Goal: Information Seeking & Learning: Learn about a topic

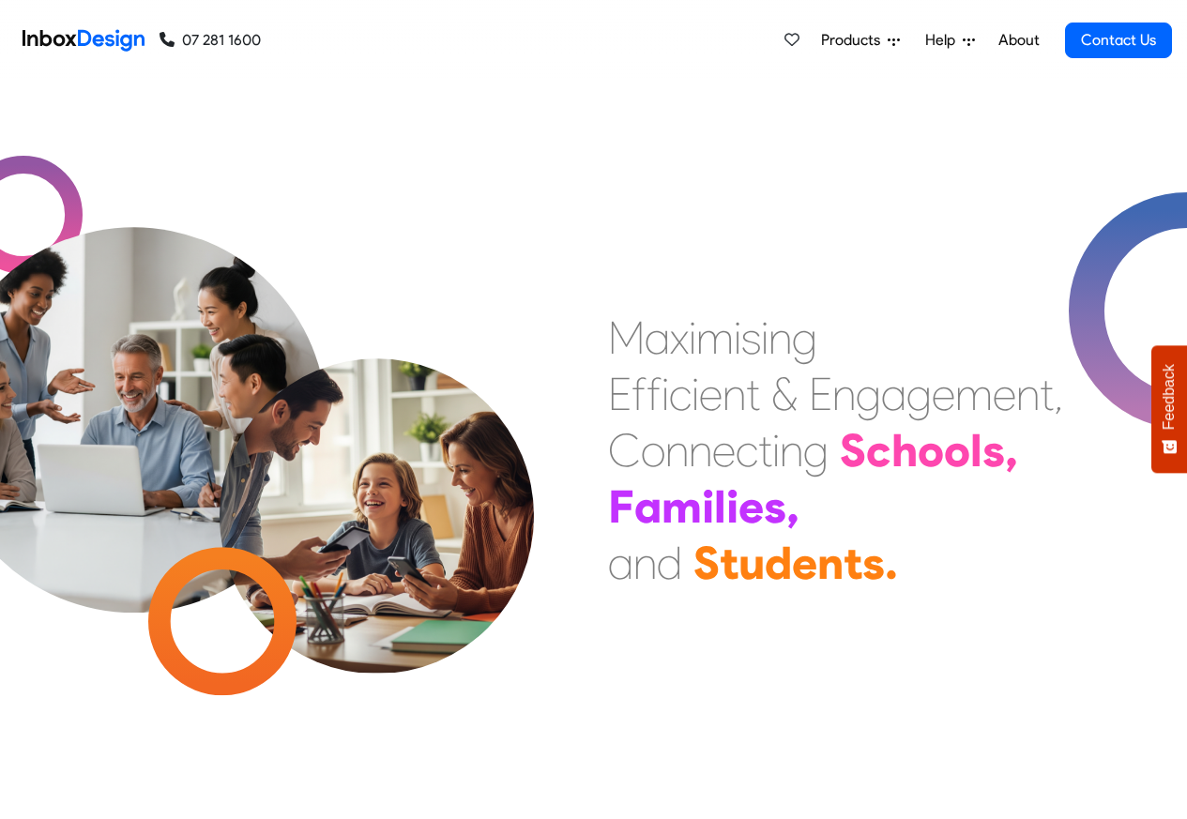
click at [862, 45] on span "Products" at bounding box center [854, 40] width 67 height 23
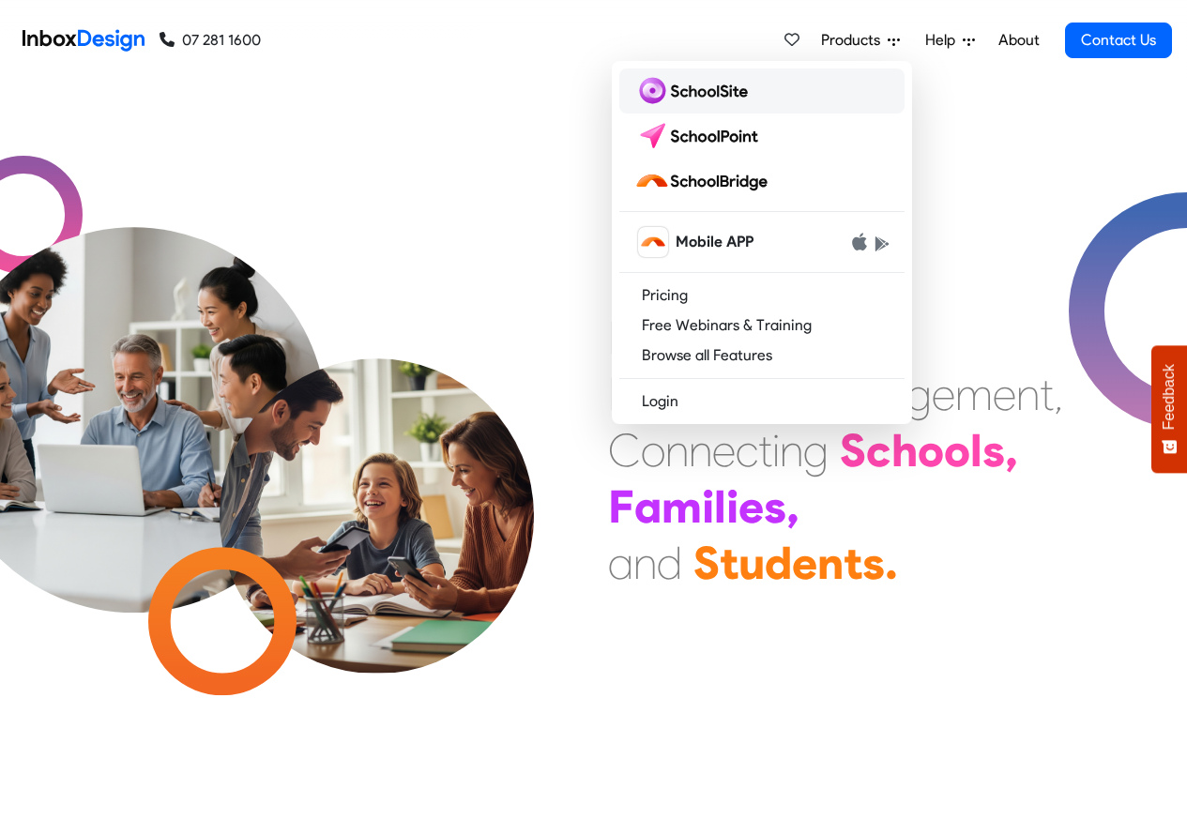
click at [687, 90] on img at bounding box center [694, 91] width 121 height 30
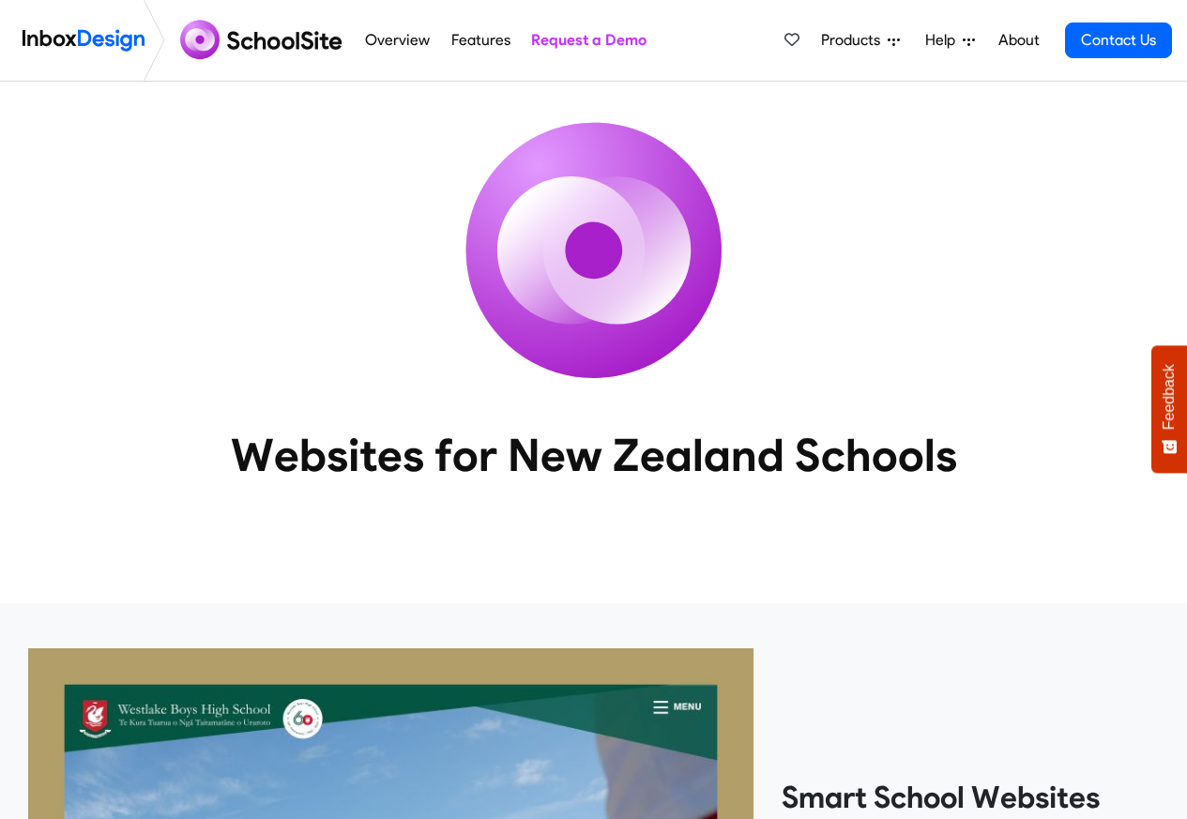
click at [1033, 42] on link "About" at bounding box center [1019, 41] width 52 height 38
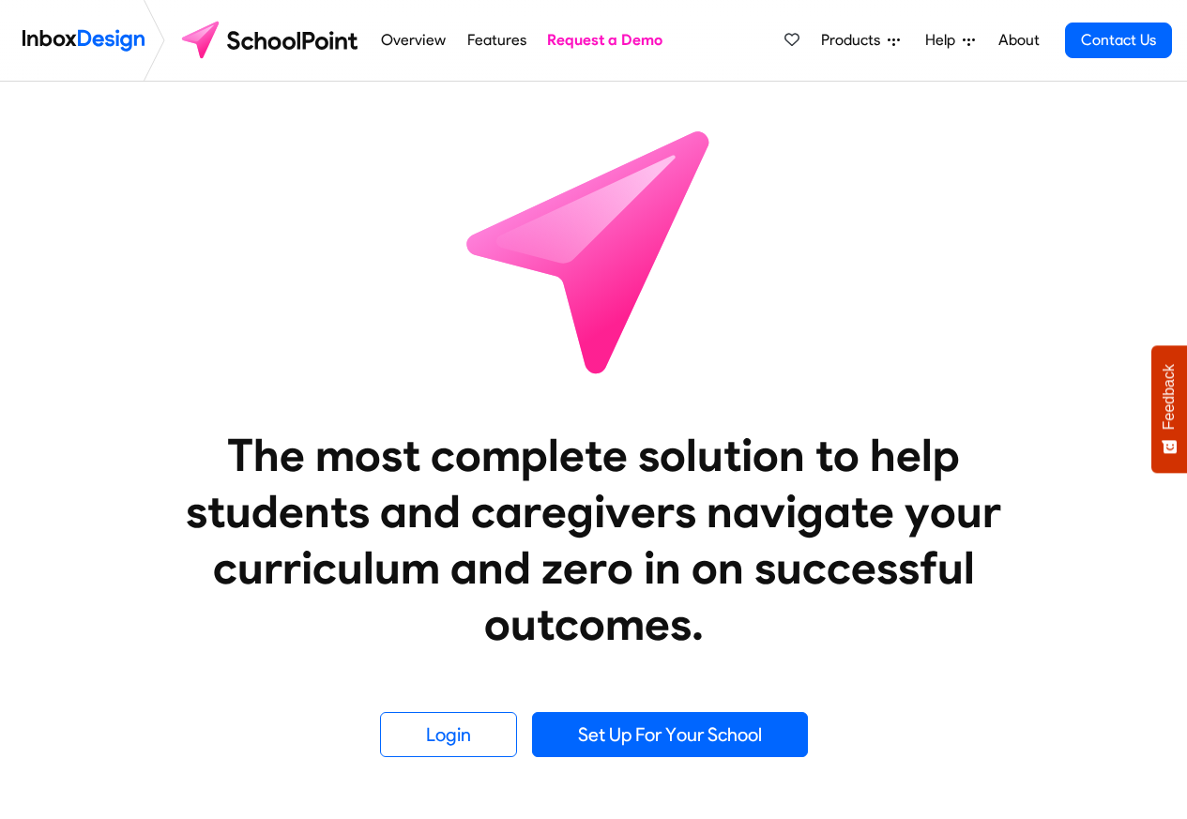
click at [938, 40] on span "Help" at bounding box center [944, 40] width 38 height 23
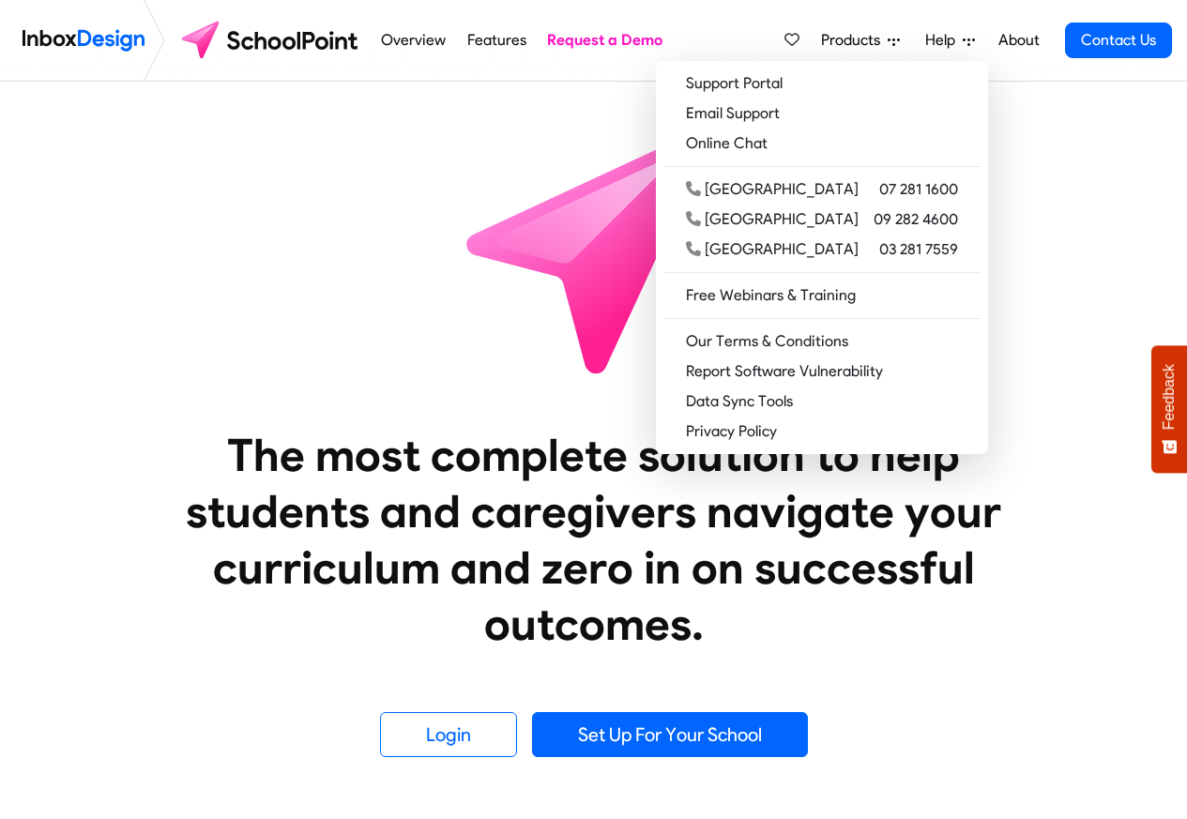
click at [411, 41] on link "Overview" at bounding box center [413, 41] width 75 height 38
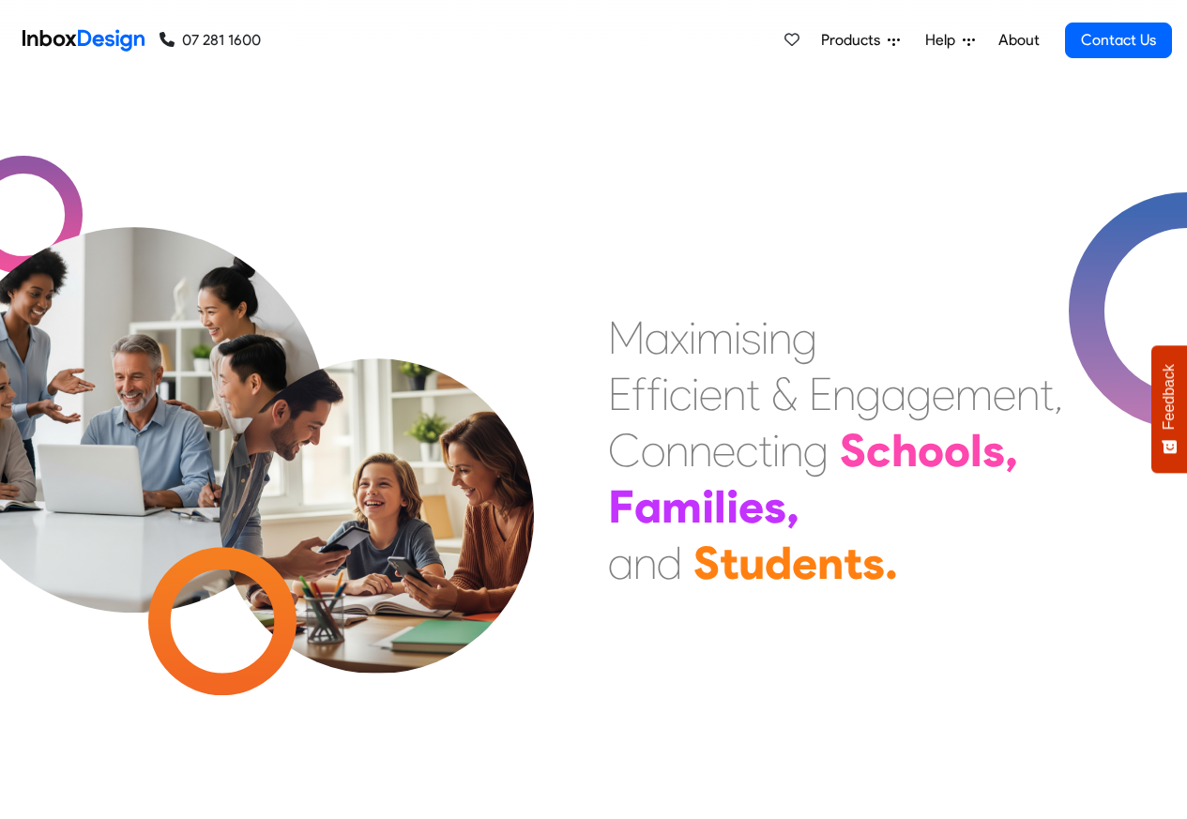
click at [664, 358] on div "a" at bounding box center [657, 338] width 25 height 56
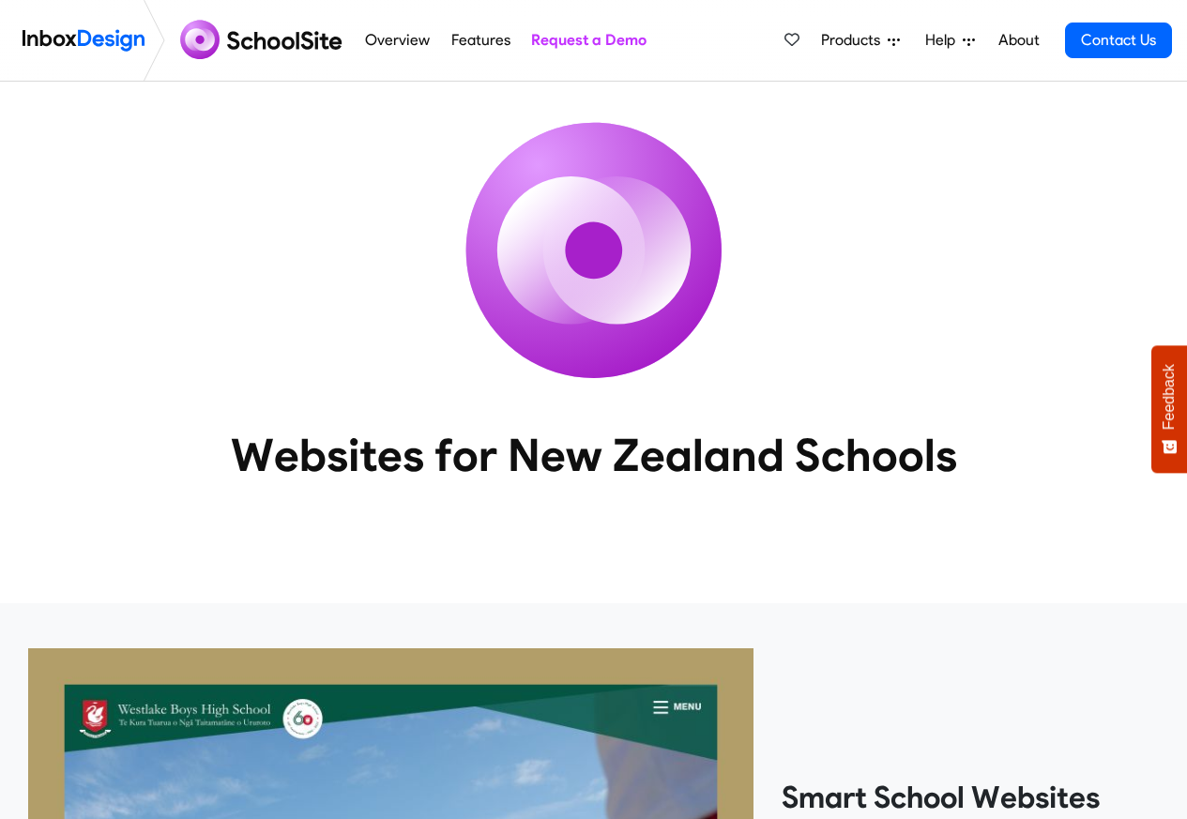
click at [429, 41] on link "Overview" at bounding box center [397, 41] width 75 height 38
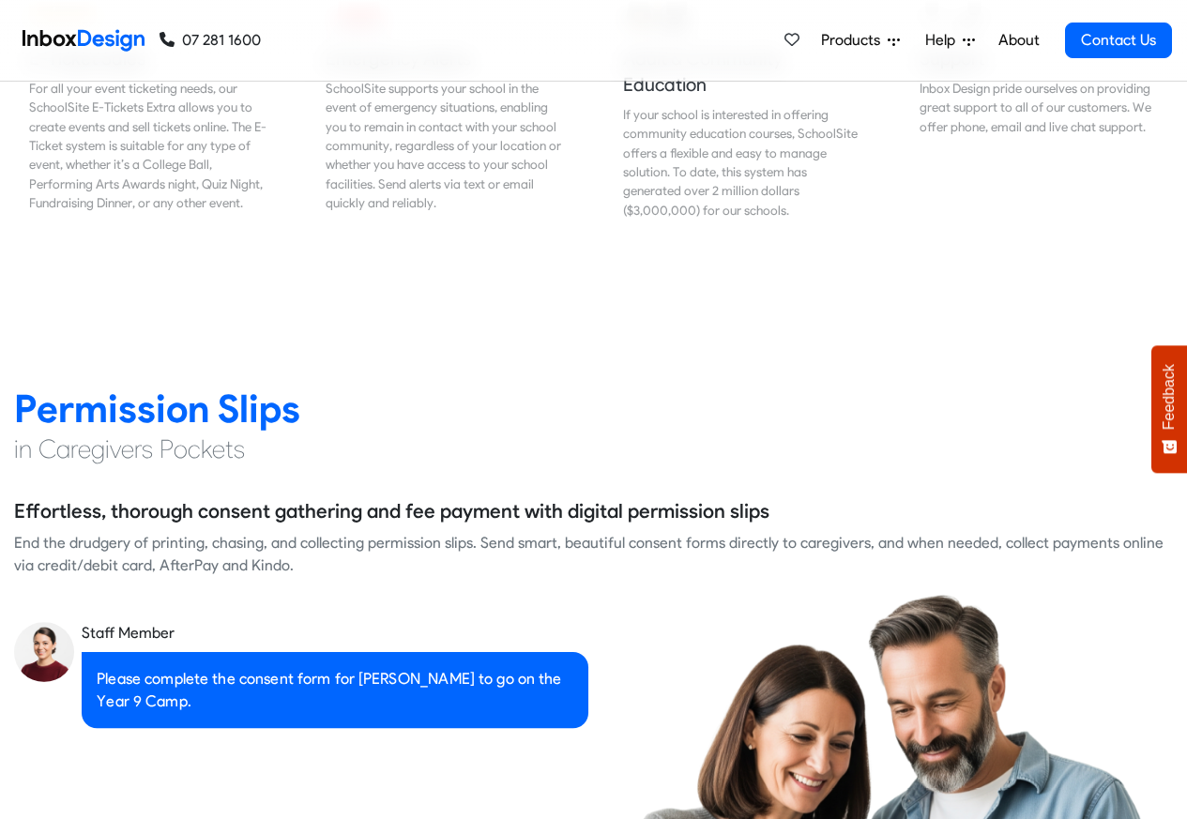
scroll to position [2706, 0]
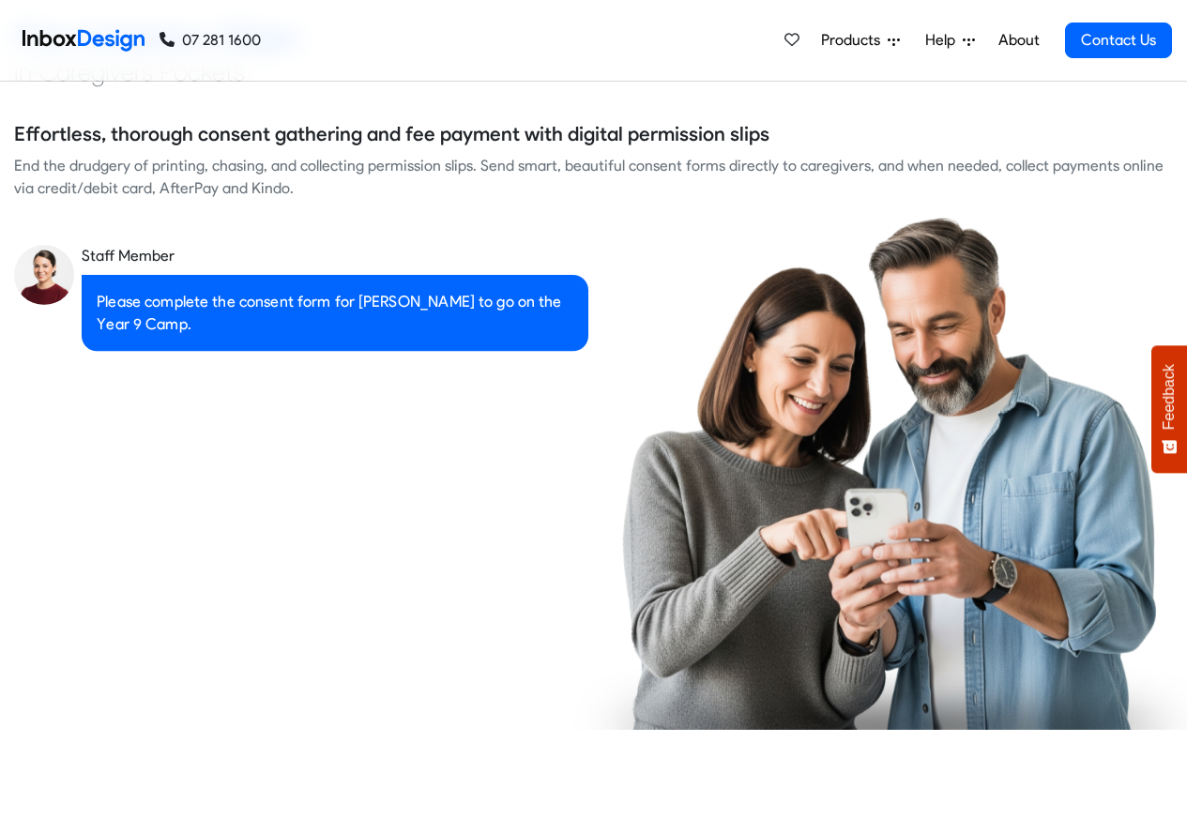
checkbox input "true"
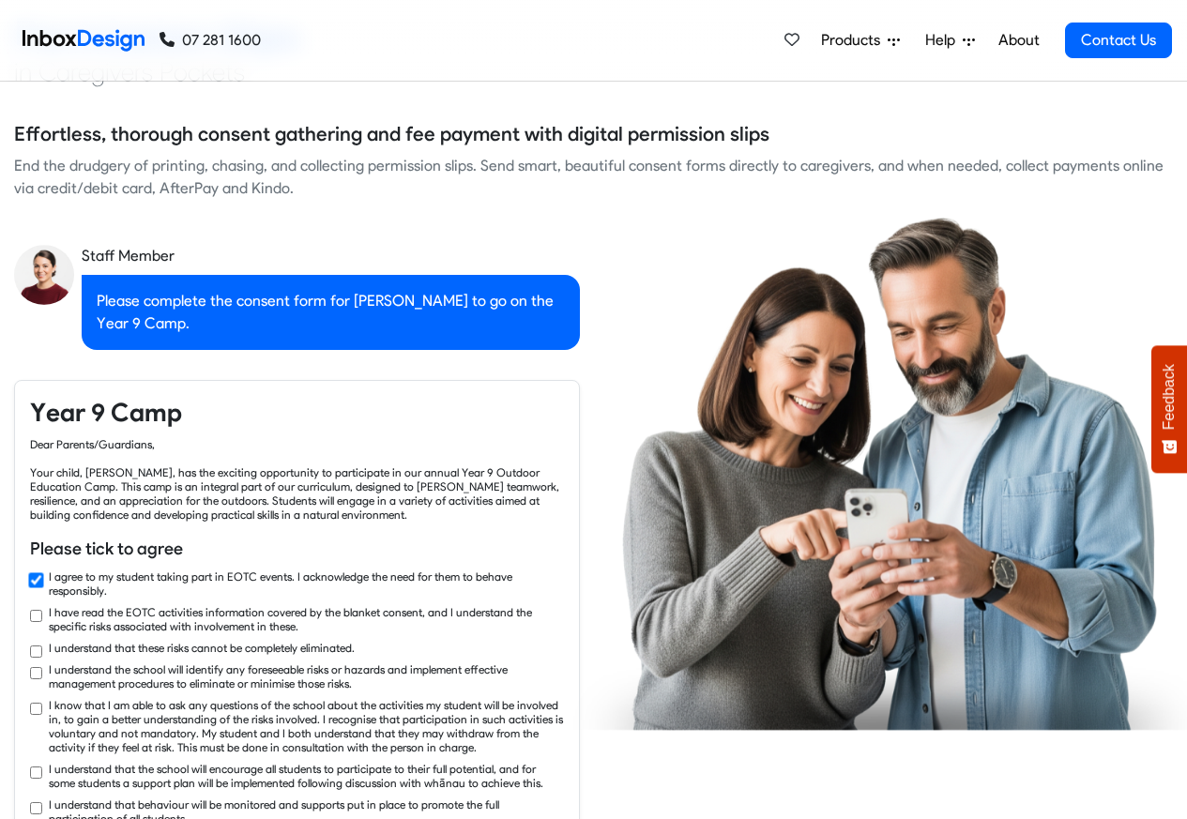
checkbox input "true"
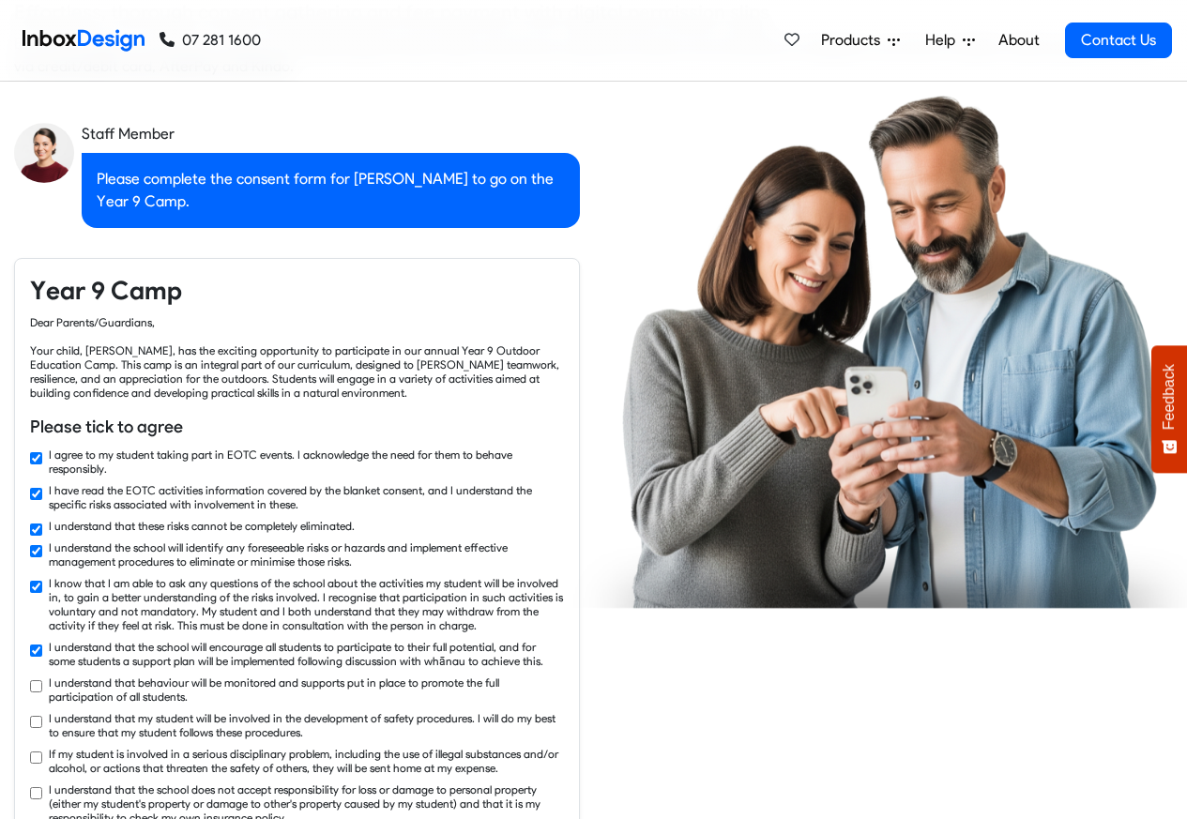
checkbox input "true"
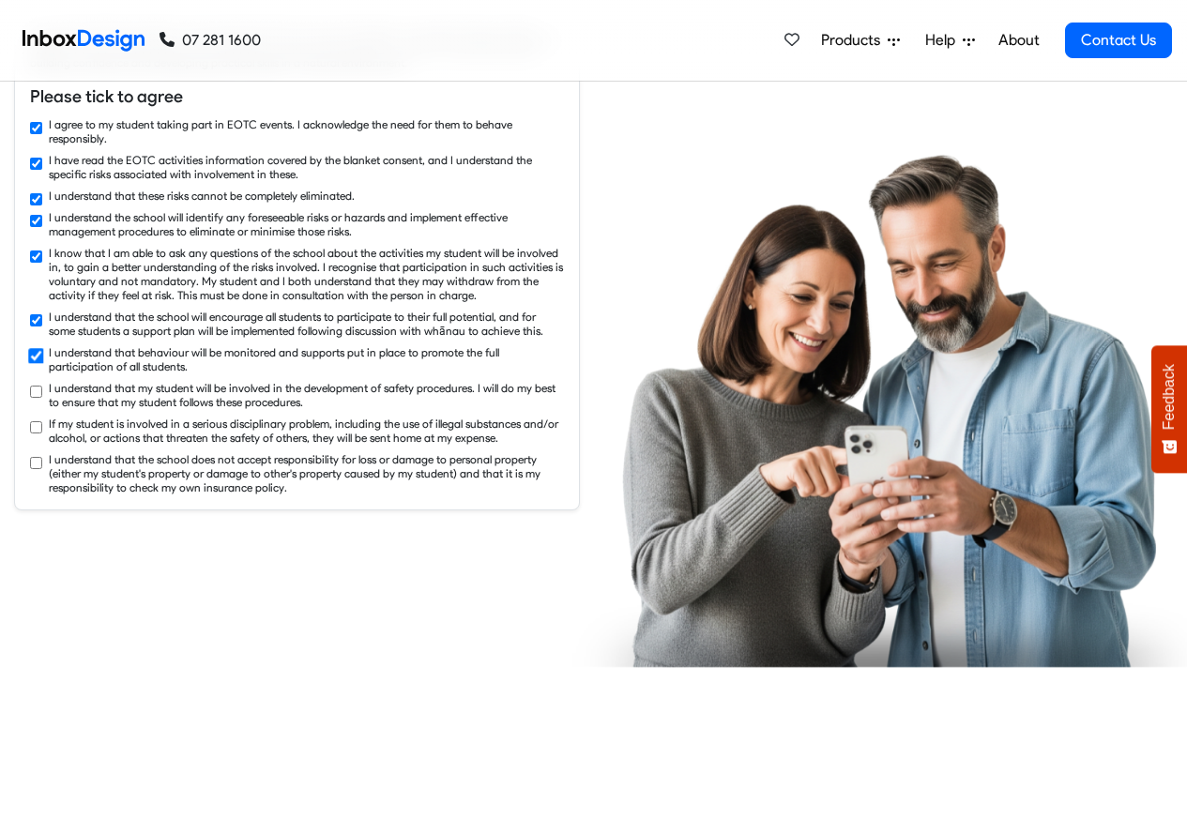
checkbox input "true"
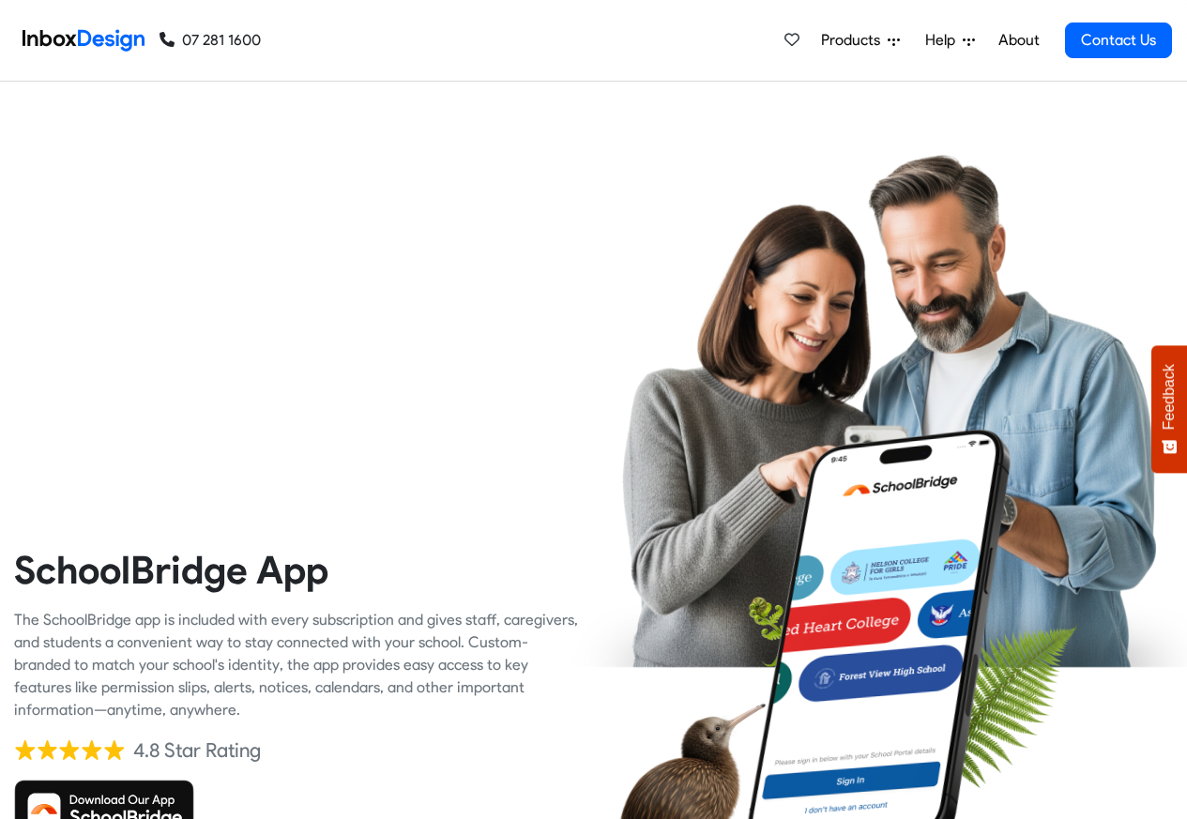
checkbox input "true"
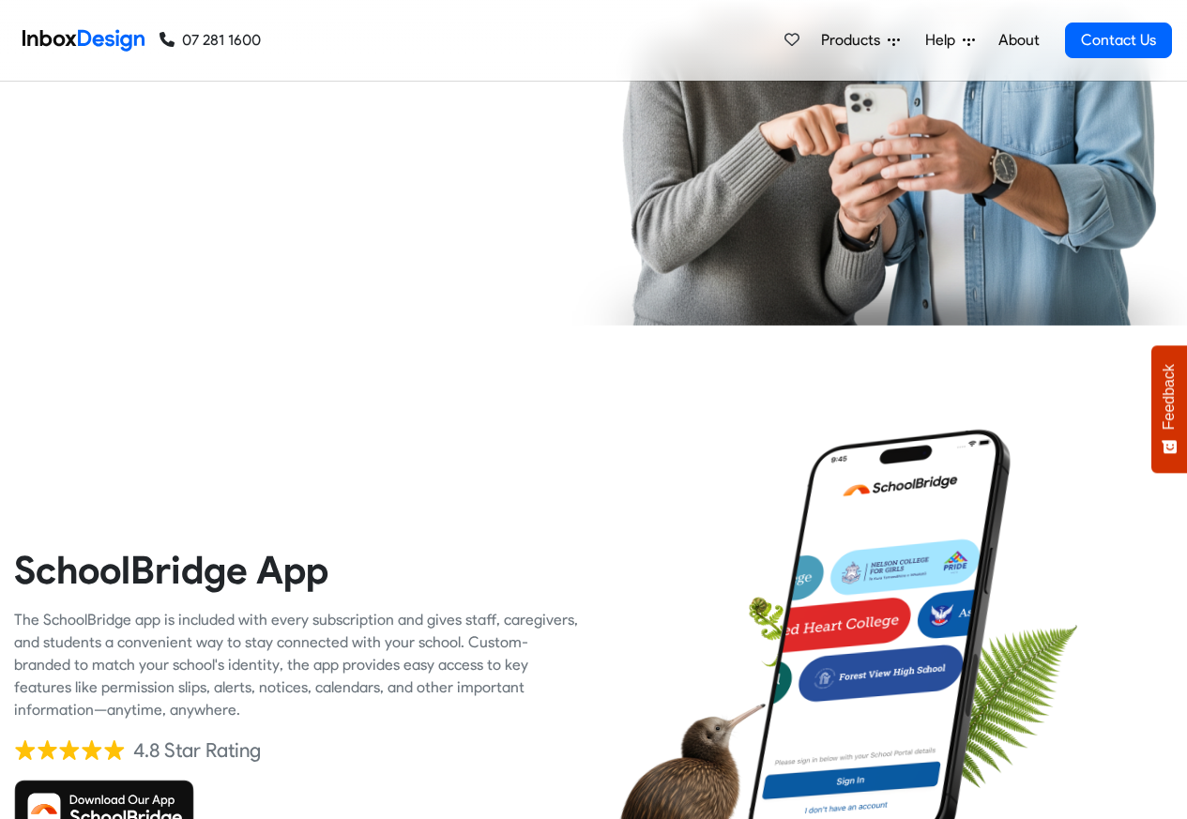
scroll to position [3832, 0]
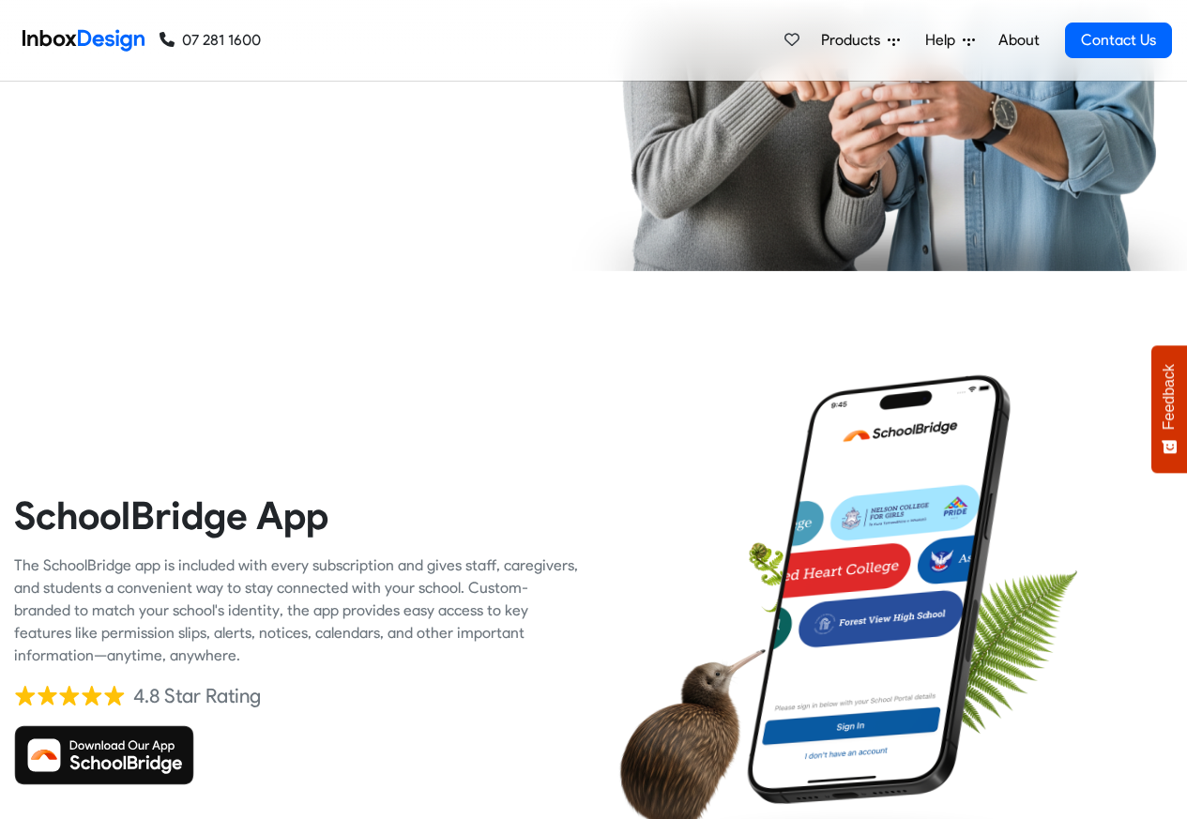
checkbox input "true"
click at [875, 40] on span "Products" at bounding box center [854, 40] width 67 height 23
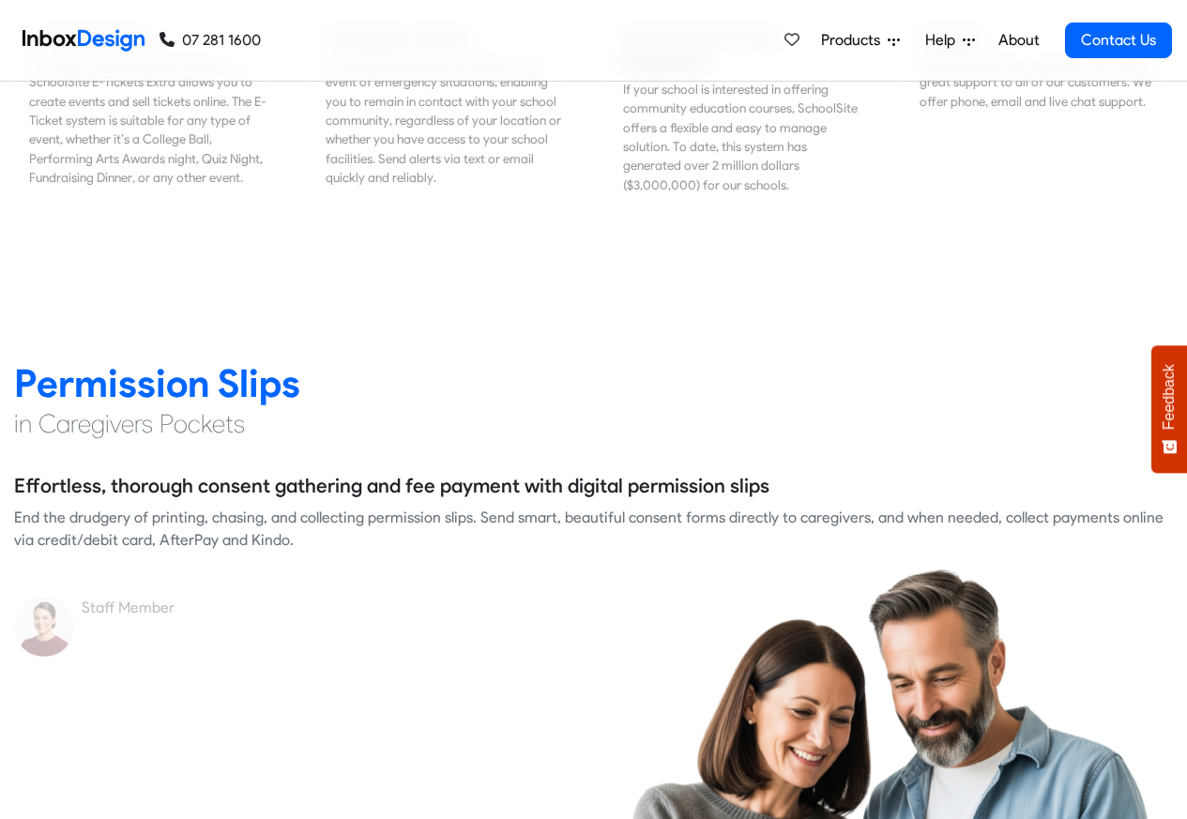
scroll to position [2815, 0]
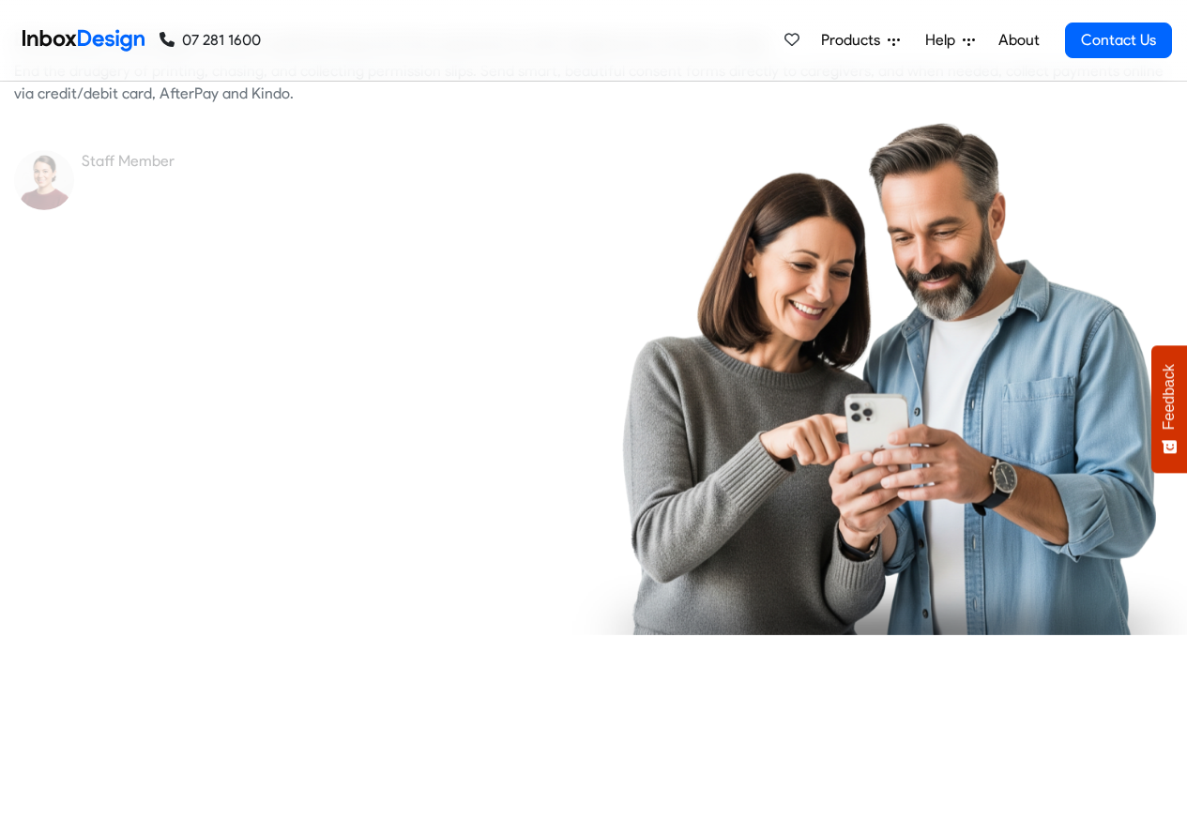
checkbox input "true"
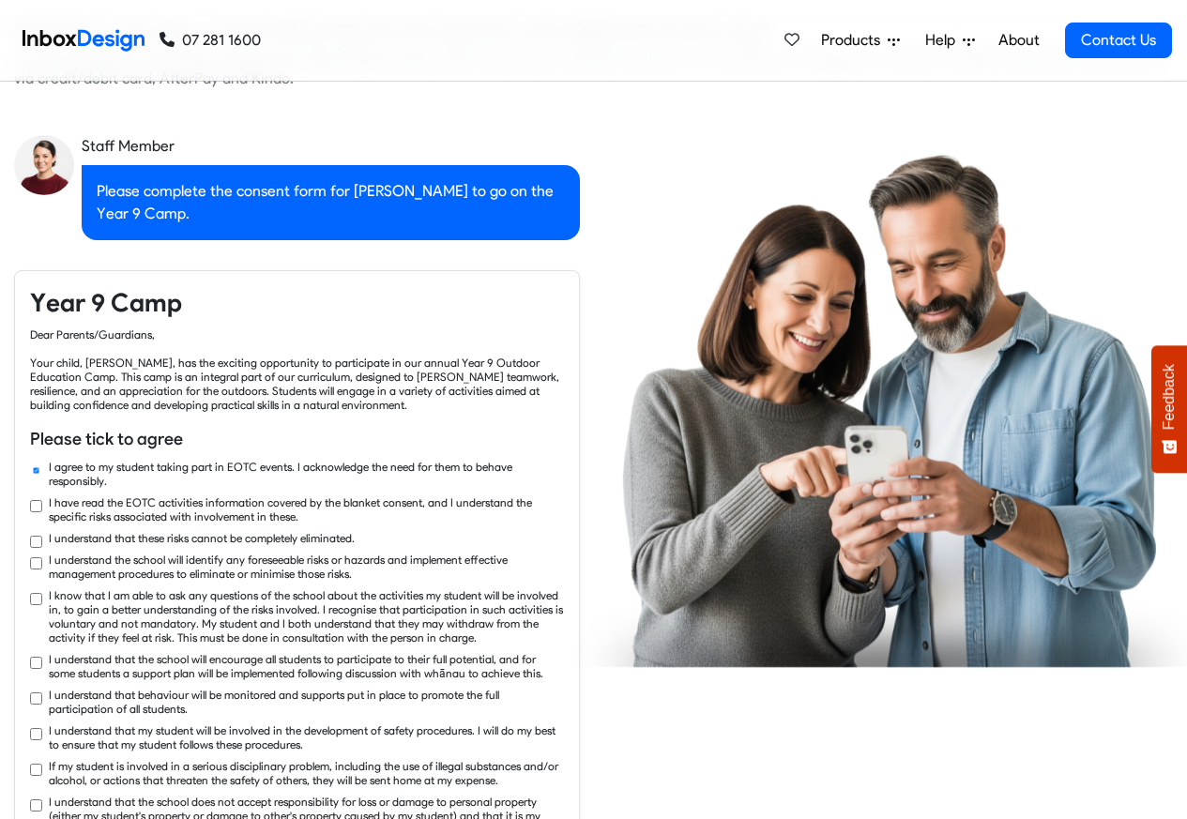
checkbox input "true"
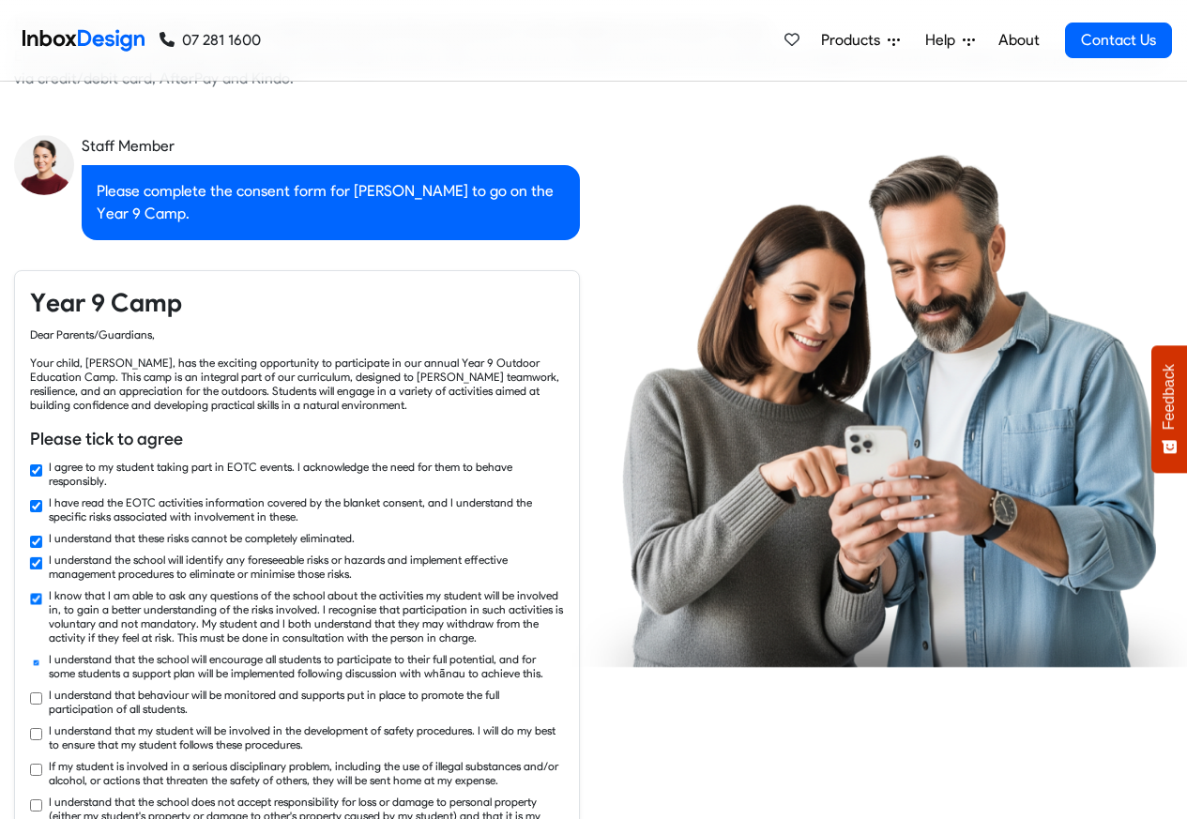
checkbox input "true"
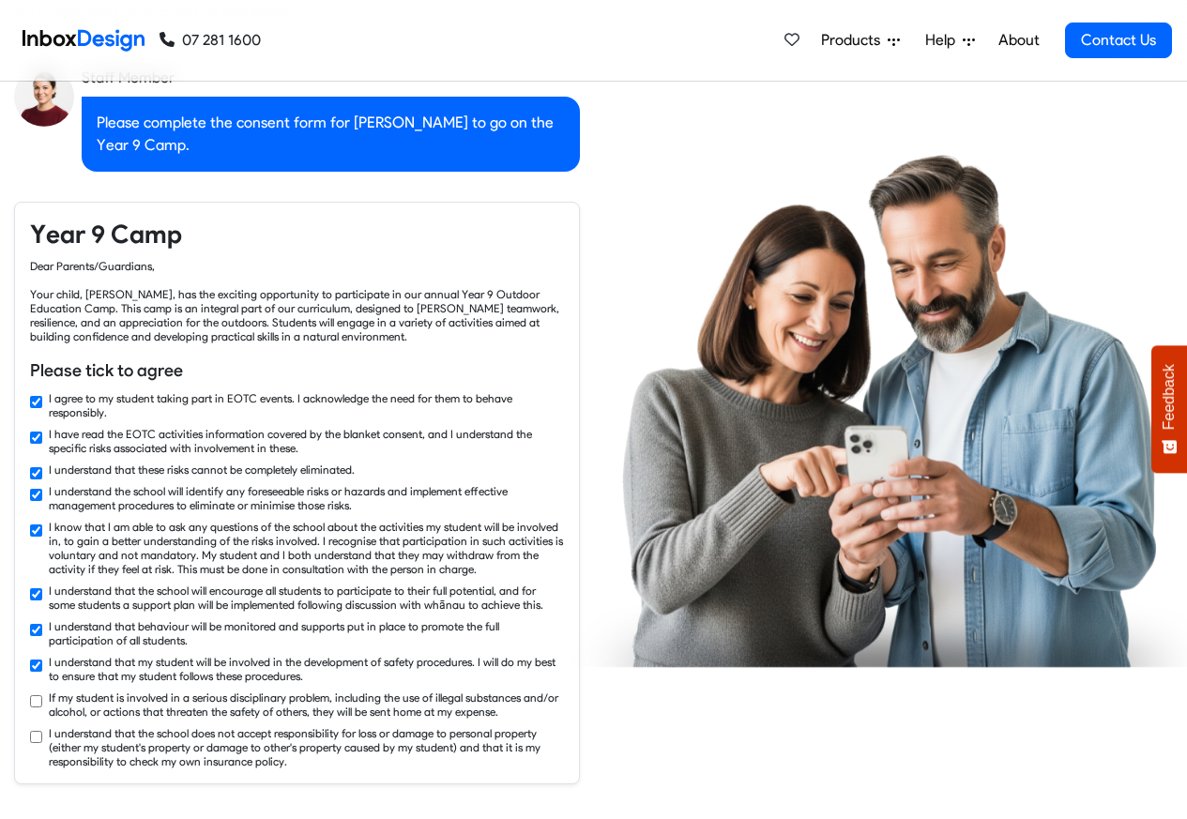
checkbox input "true"
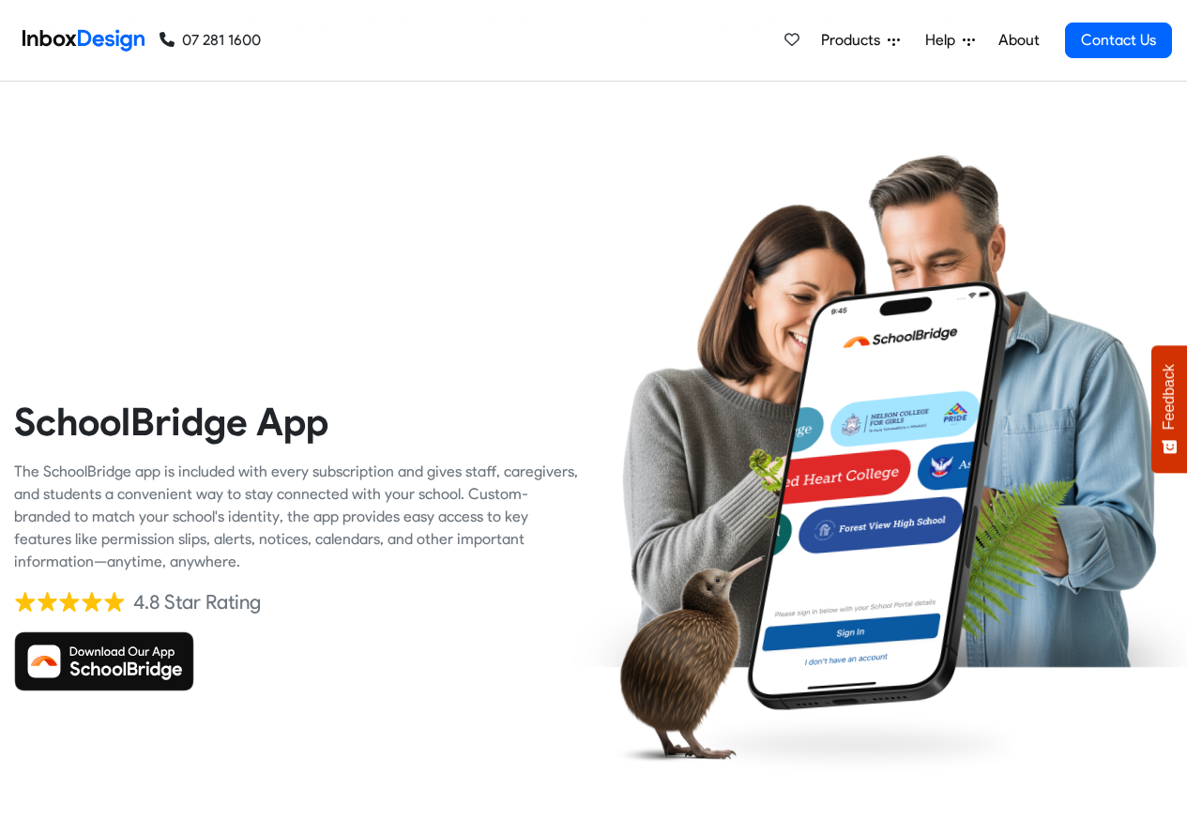
checkbox input "true"
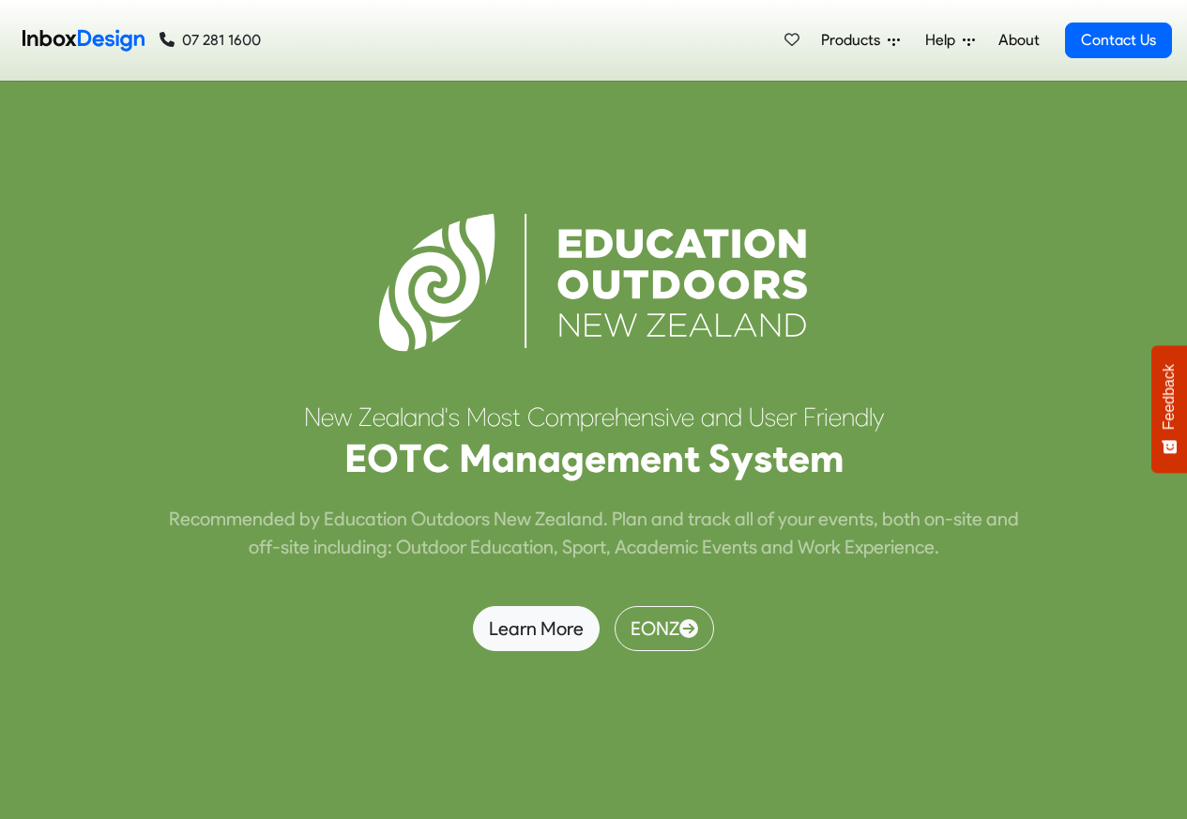
scroll to position [7546, 0]
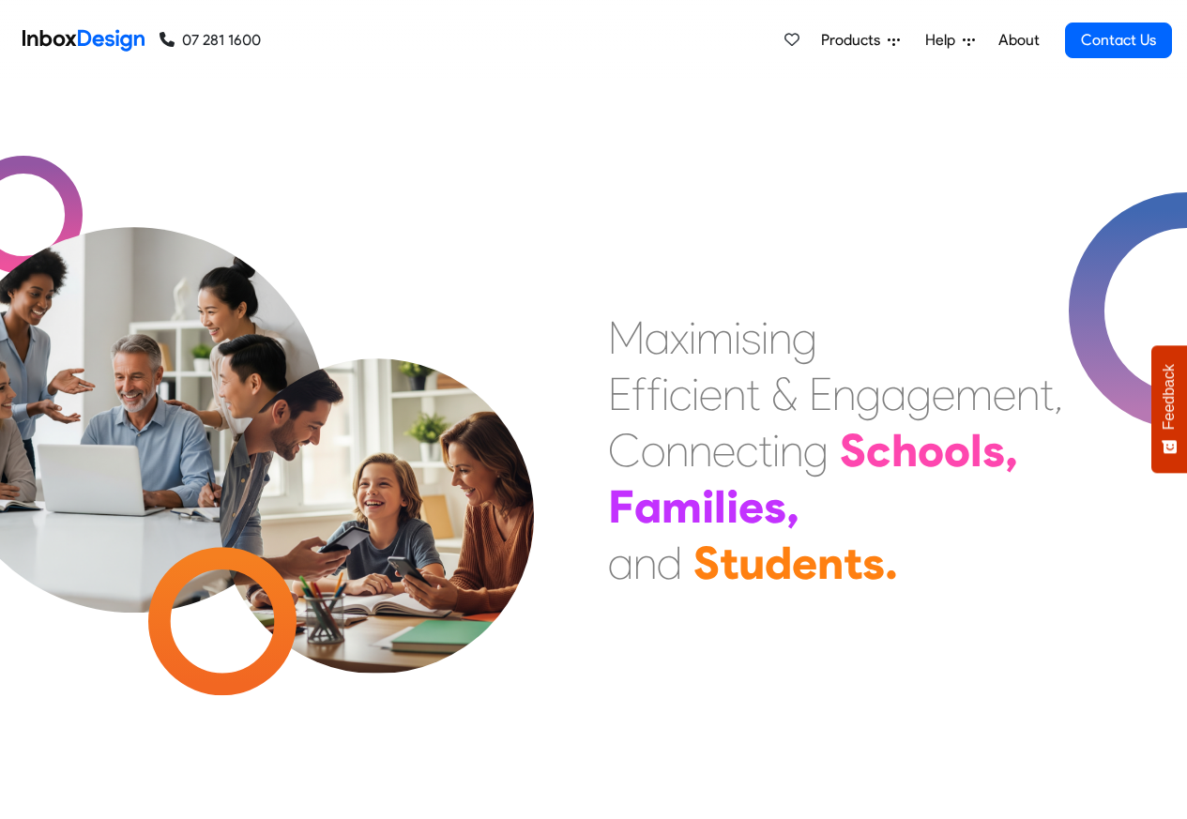
scroll to position [2982, 0]
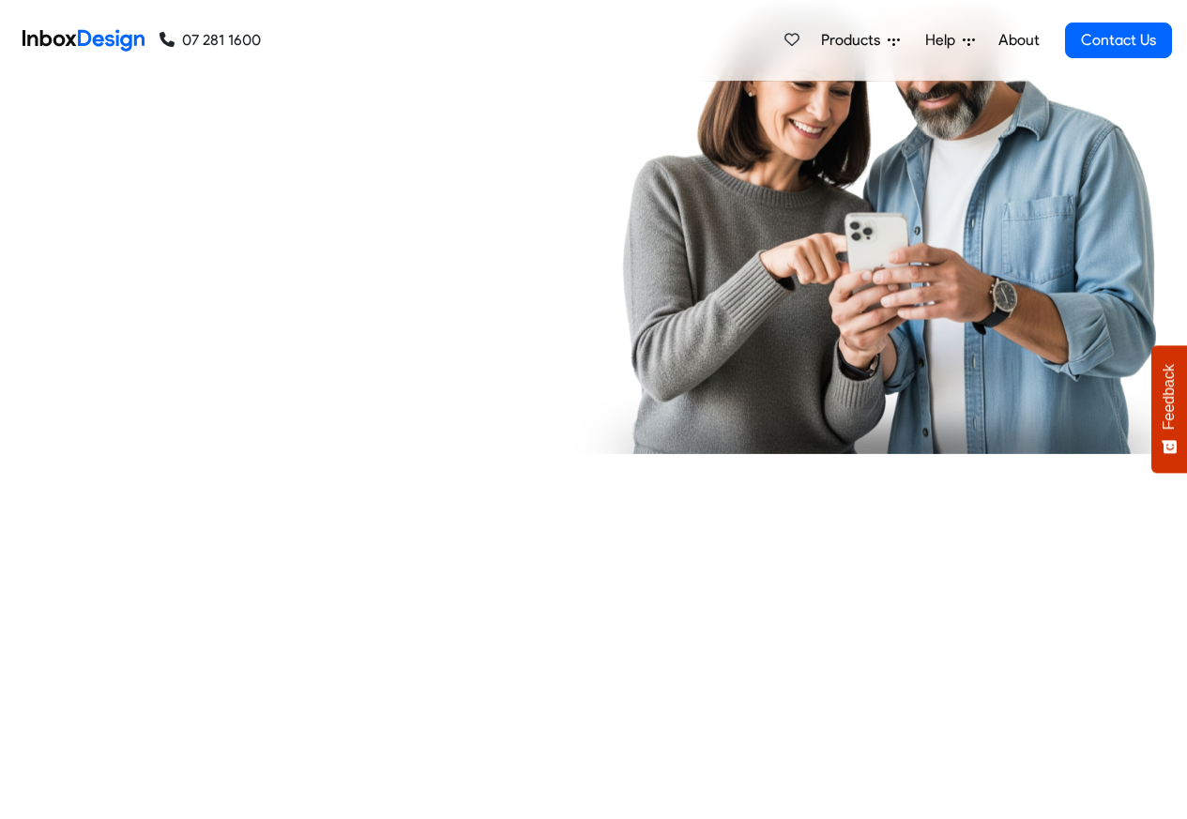
checkbox input "true"
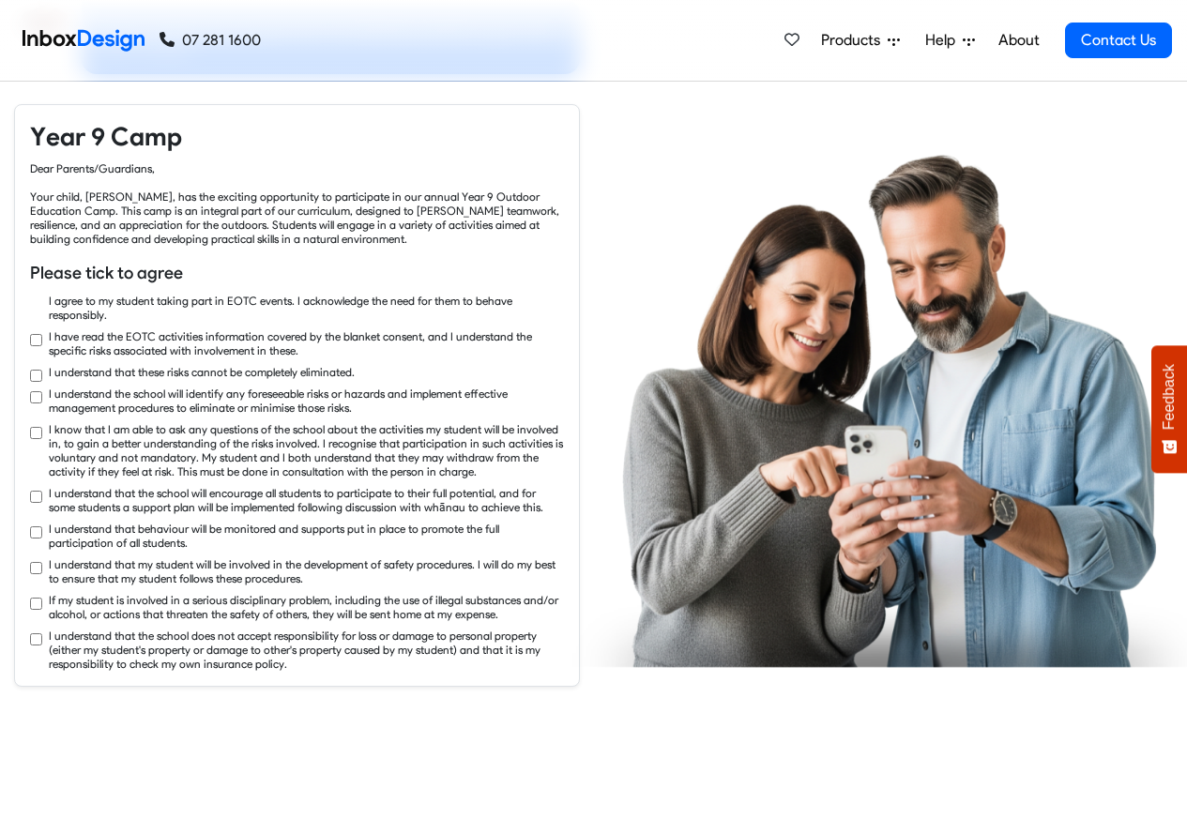
checkbox input "true"
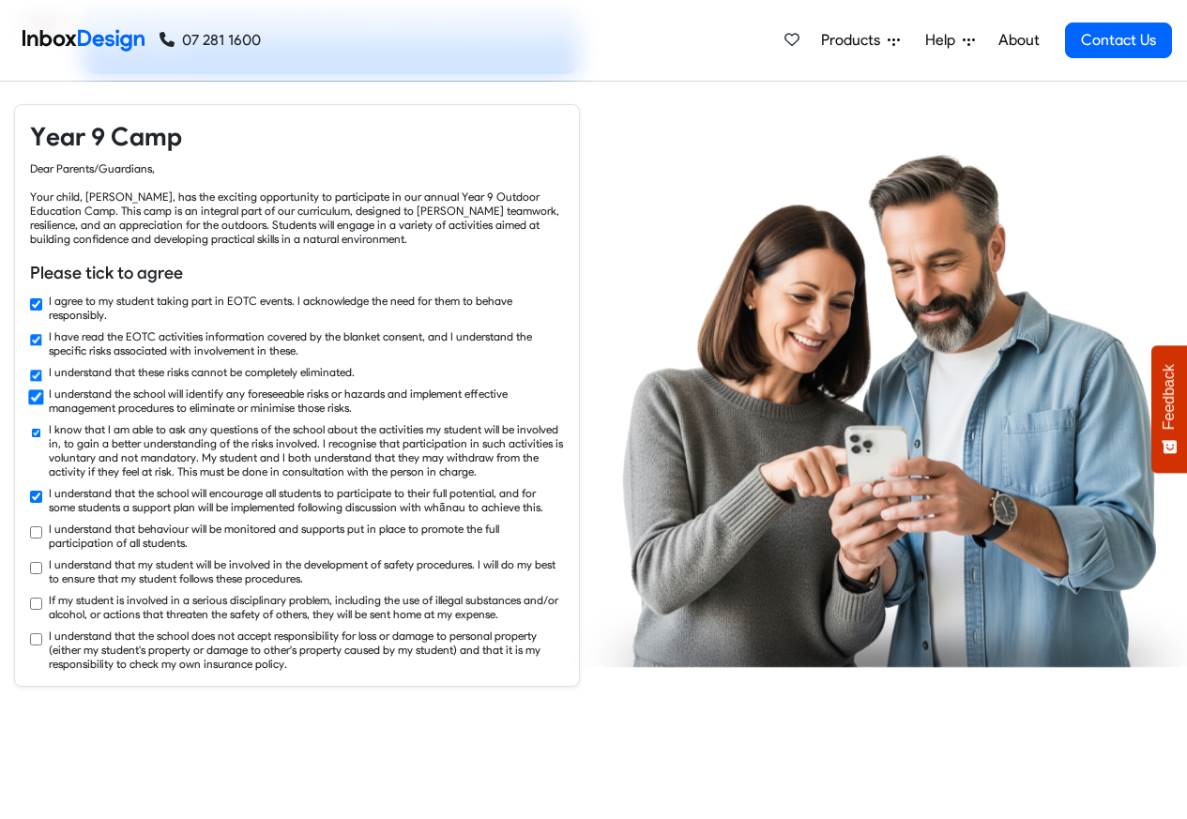
checkbox input "true"
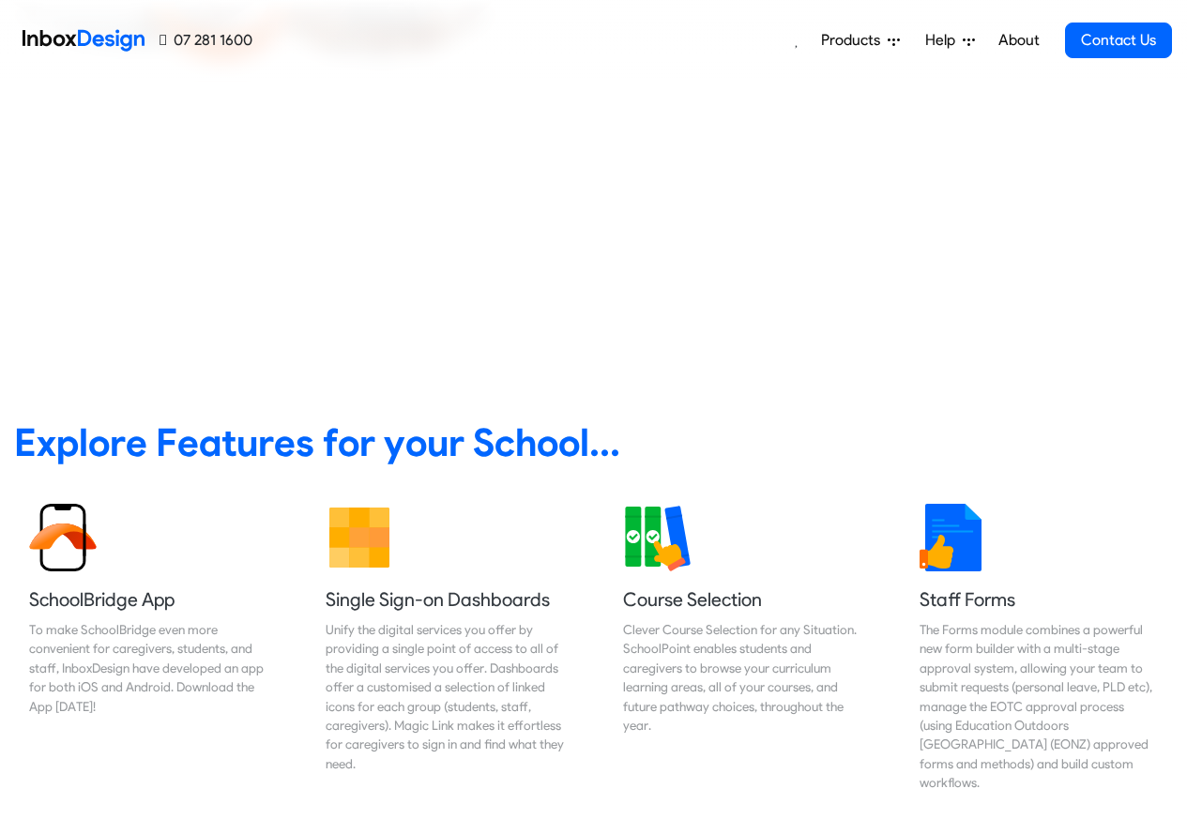
scroll to position [563, 0]
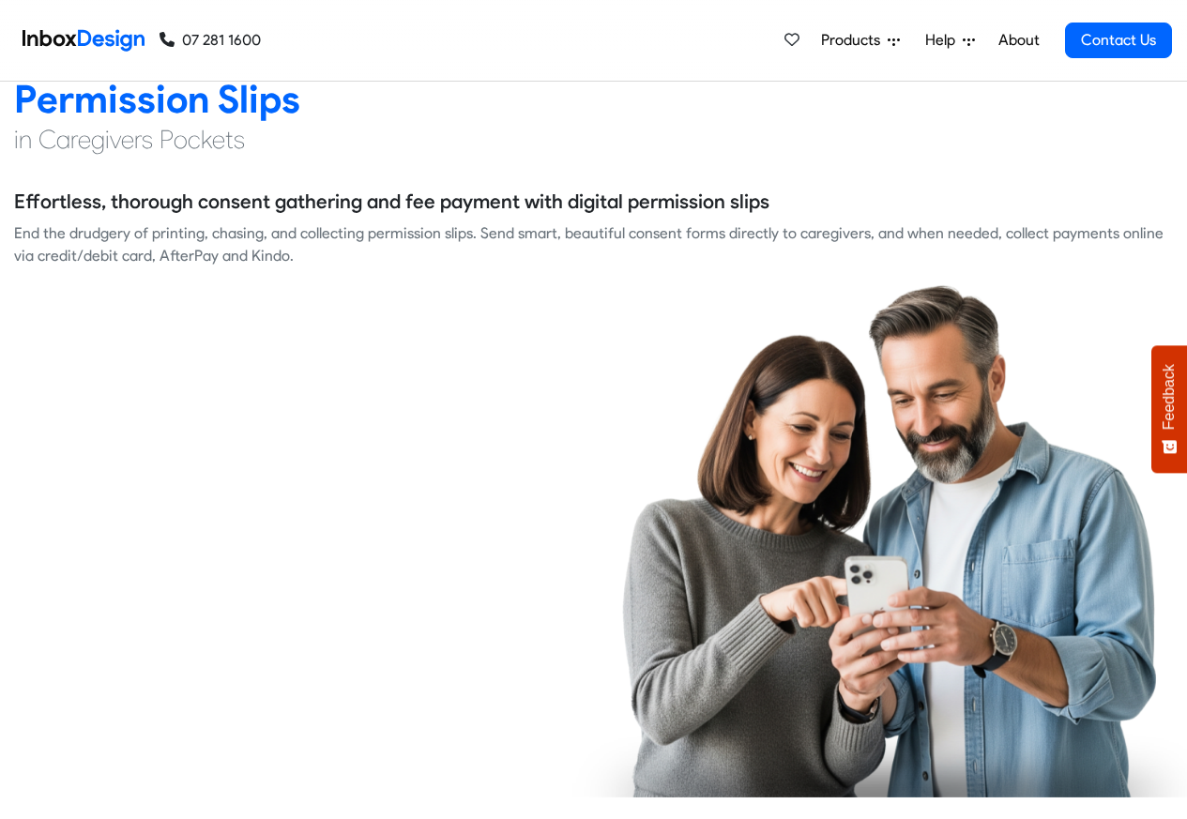
scroll to position [2703, 0]
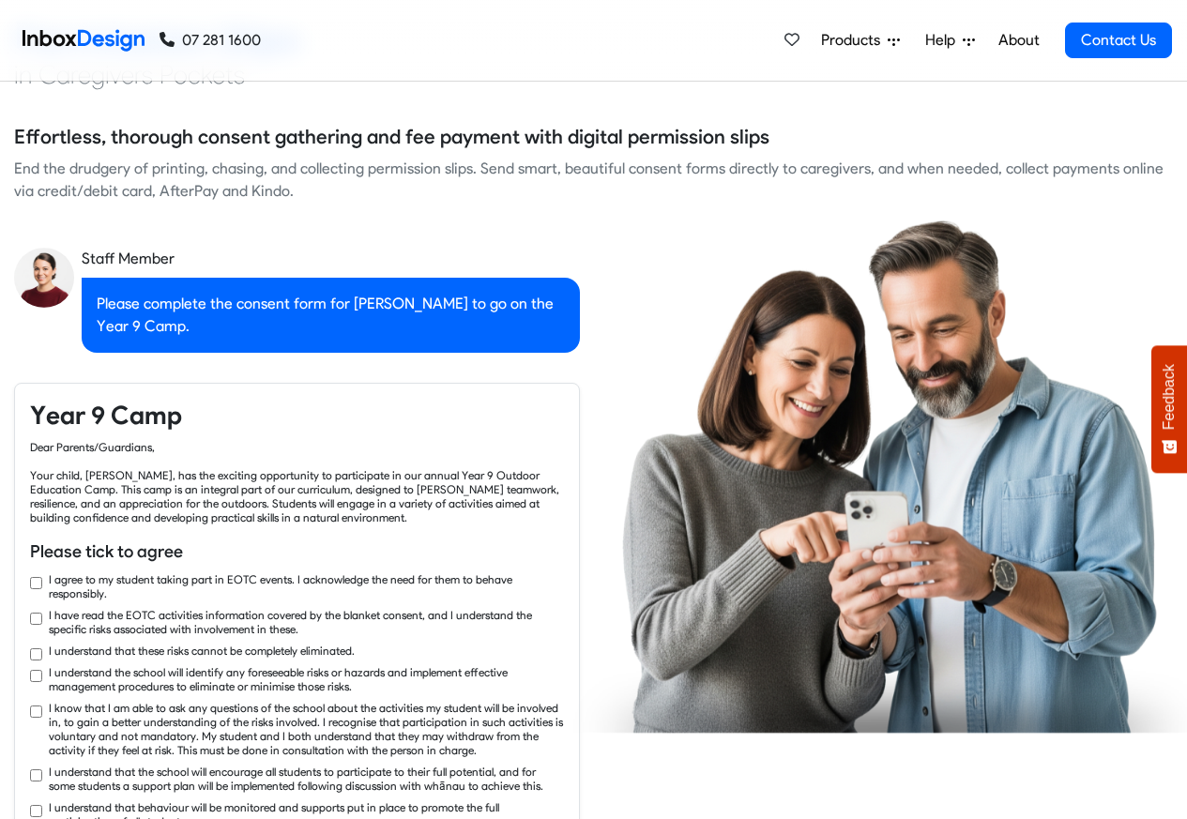
checkbox input "true"
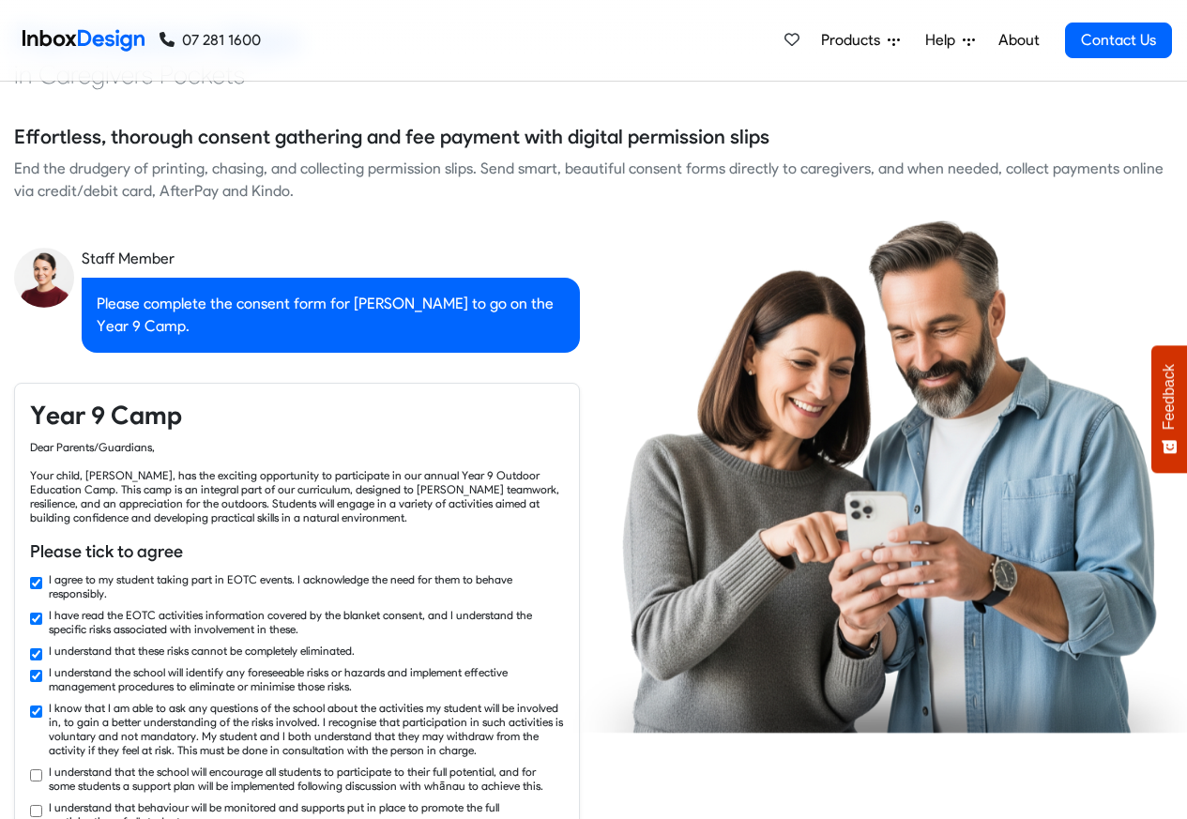
checkbox input "true"
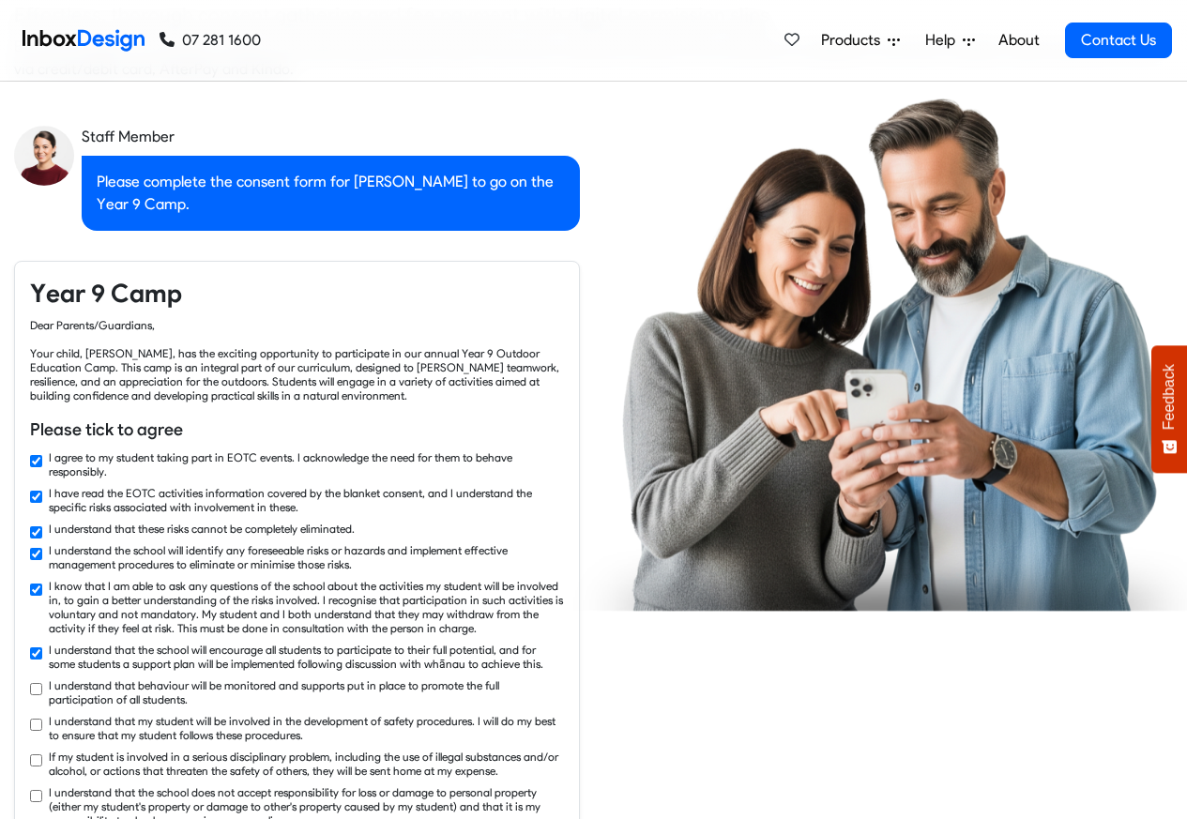
checkbox input "true"
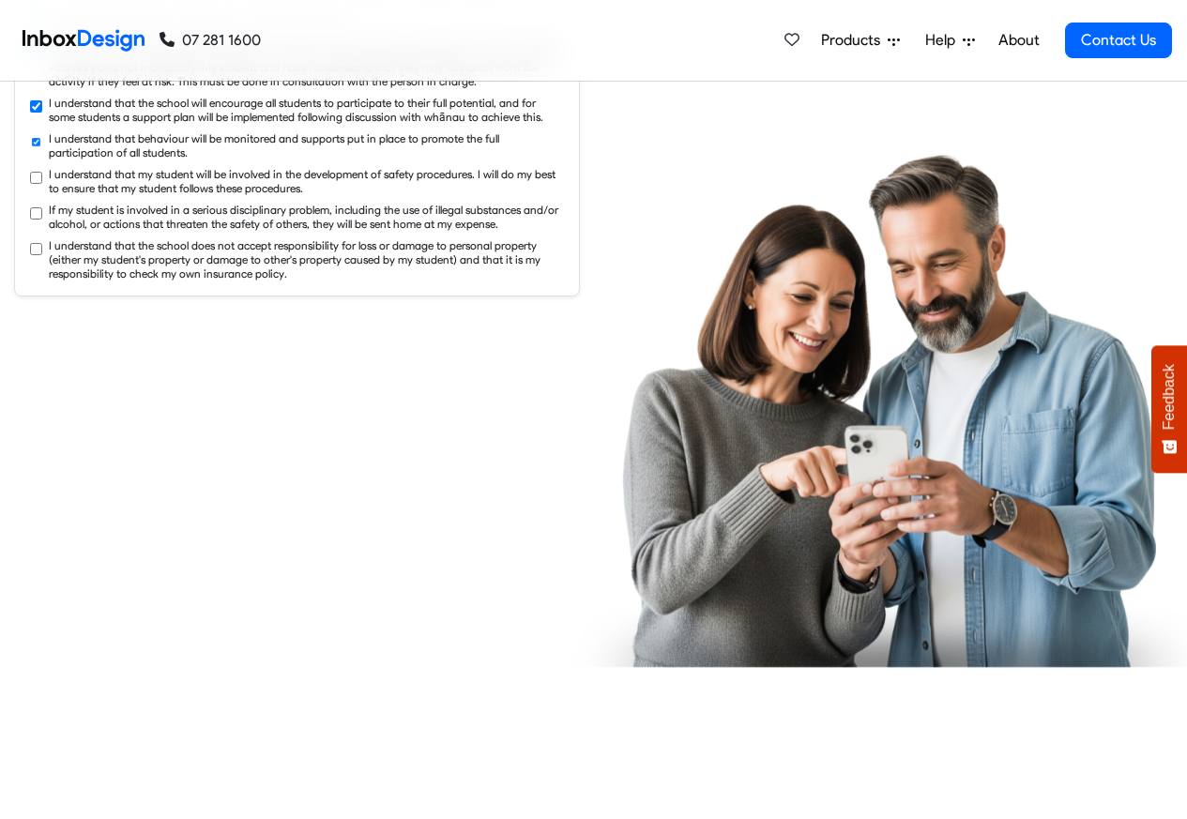
checkbox input "true"
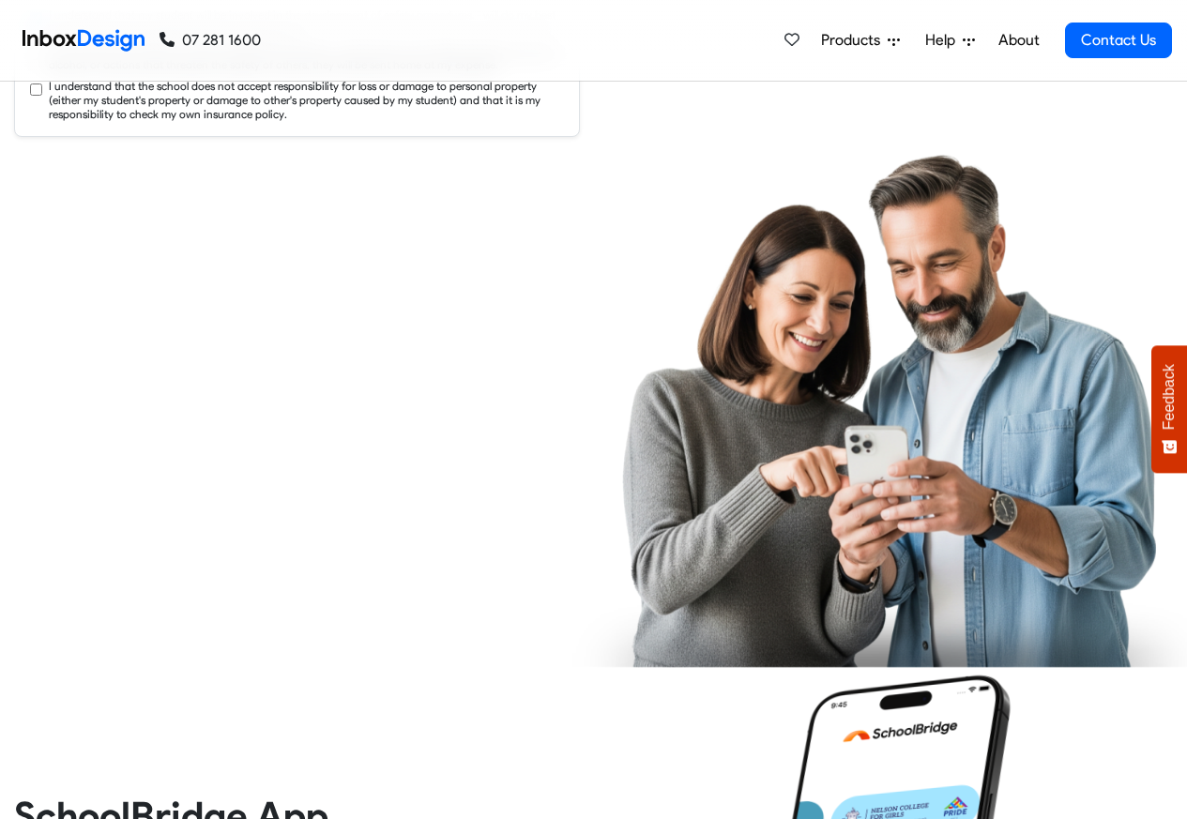
checkbox input "true"
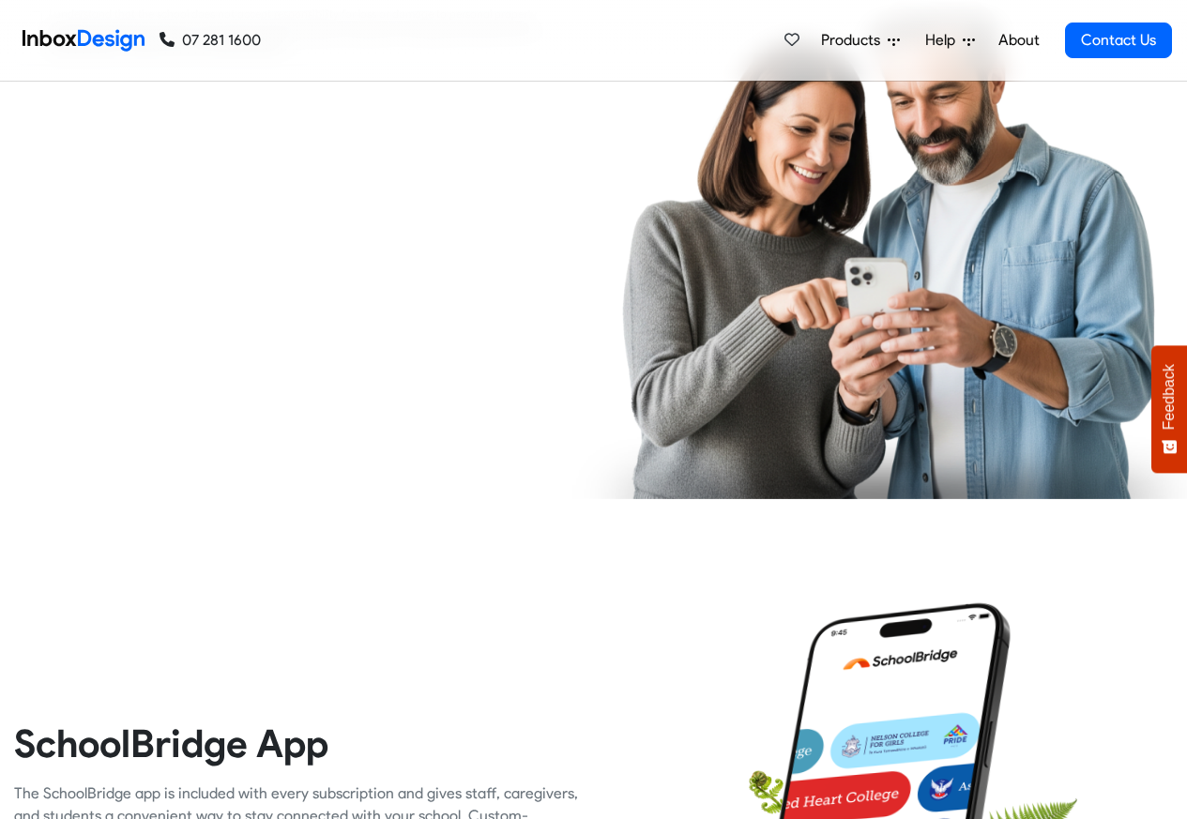
checkbox input "true"
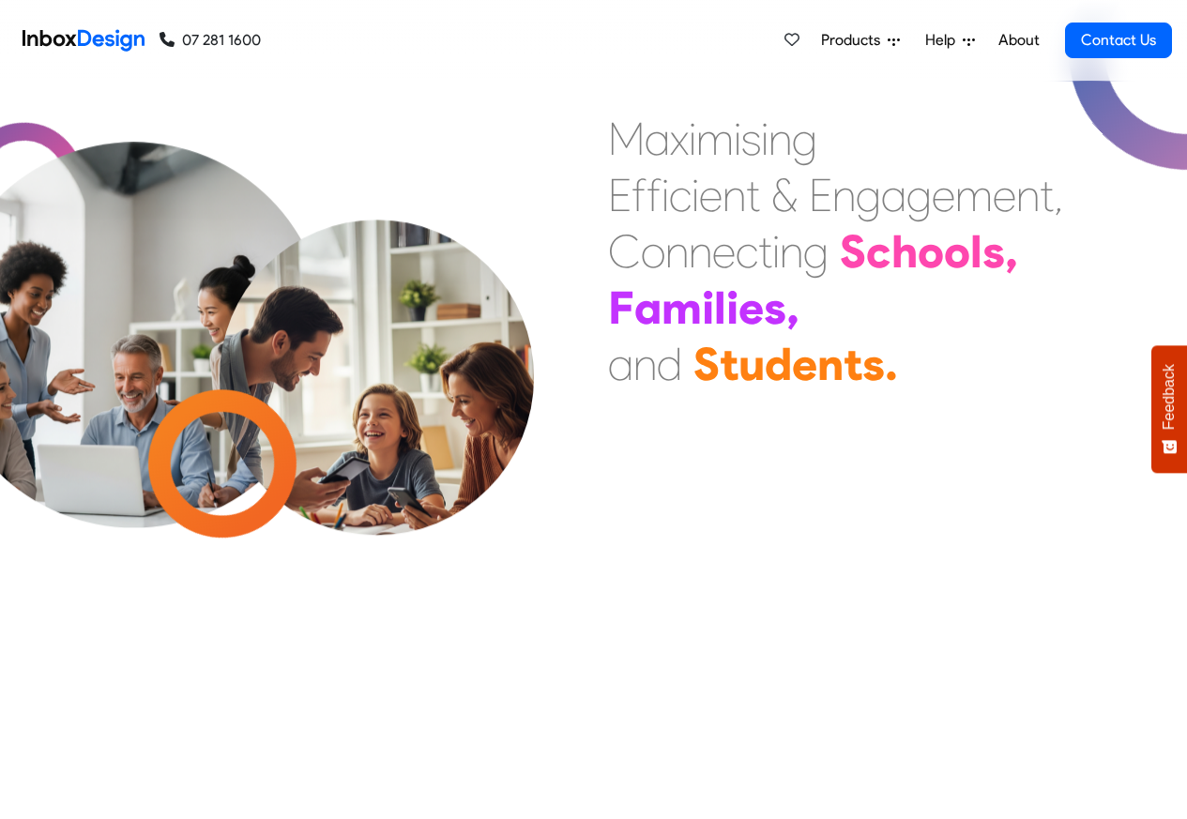
scroll to position [566, 0]
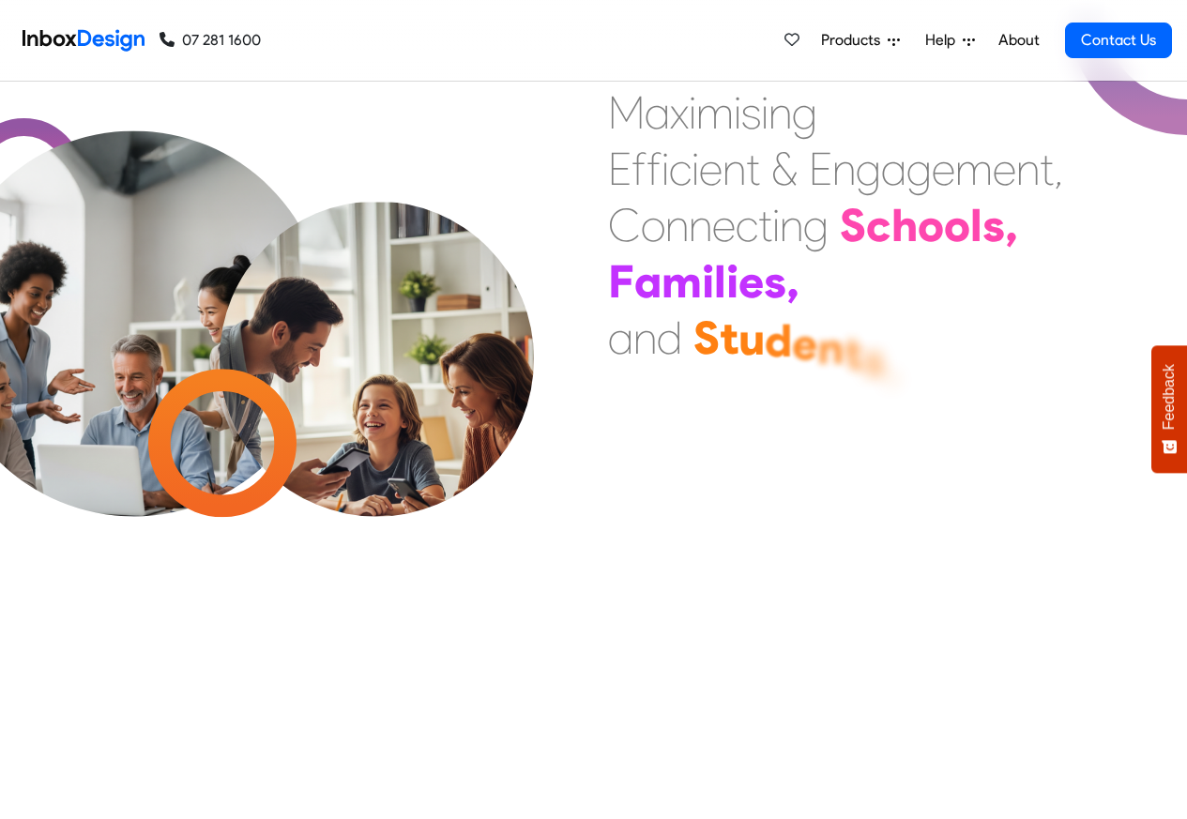
scroll to position [11203, 0]
